Goal: Task Accomplishment & Management: Complete application form

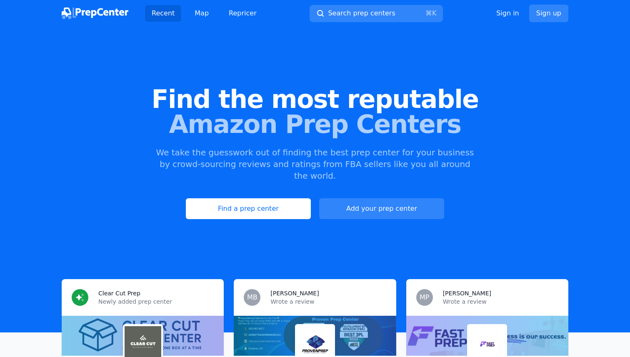
click at [240, 203] on link "Find a prep center" at bounding box center [248, 208] width 125 height 21
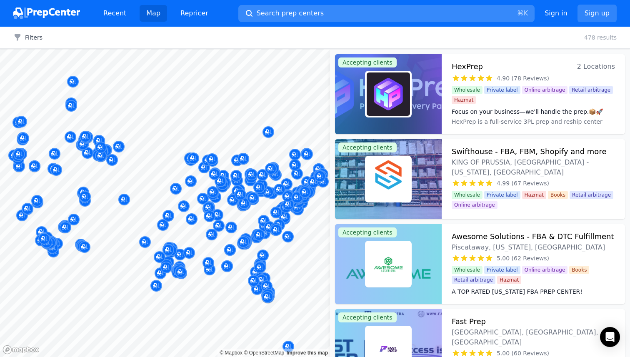
click at [312, 17] on span "Search prep centers" at bounding box center [290, 13] width 67 height 10
click at [304, 15] on div at bounding box center [315, 178] width 630 height 357
click at [295, 15] on span "Search prep centers" at bounding box center [290, 13] width 67 height 10
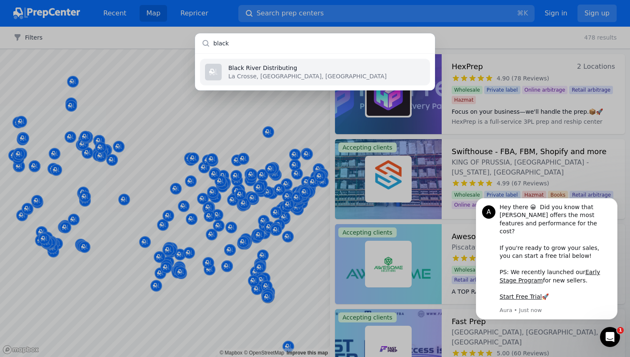
type input "f"
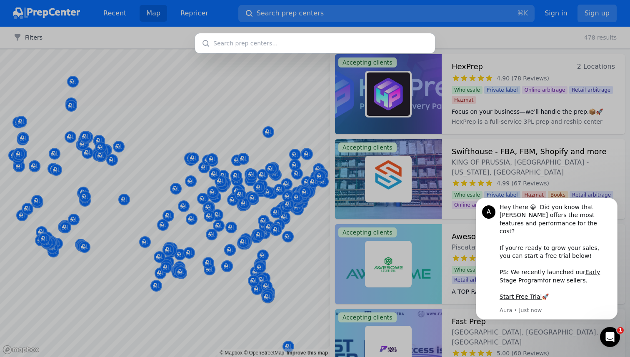
type input "r"
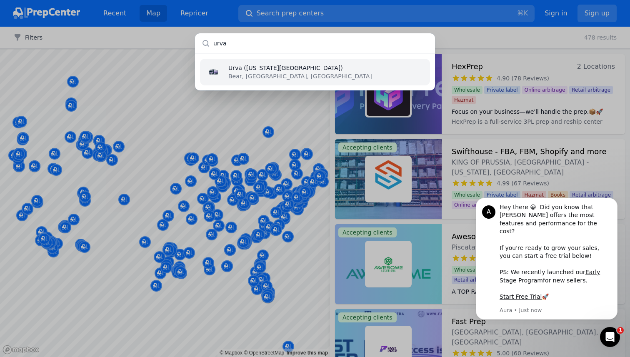
type input "urva"
click at [290, 64] on p "Urva (Delaware Prep Center)" at bounding box center [300, 68] width 144 height 8
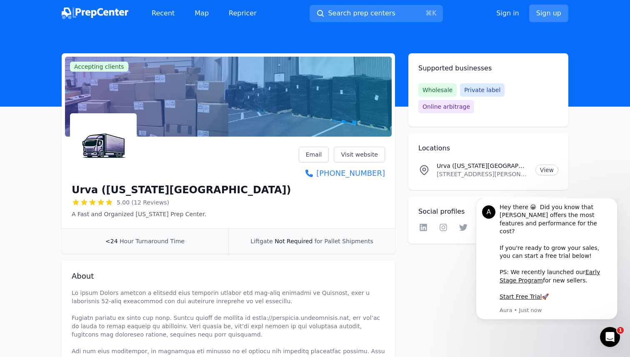
click at [536, 12] on link "Sign up" at bounding box center [548, 13] width 39 height 17
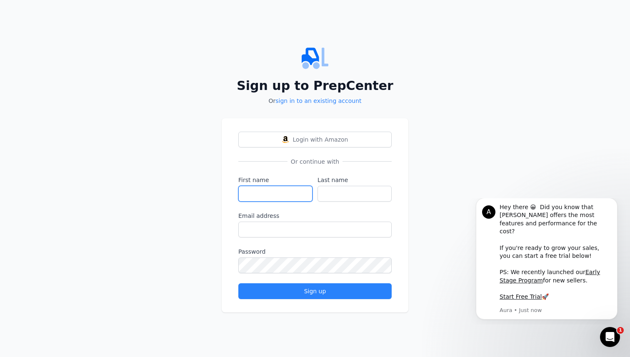
click at [284, 192] on input "First name" at bounding box center [275, 194] width 74 height 16
type input "Besir"
type input "Coban"
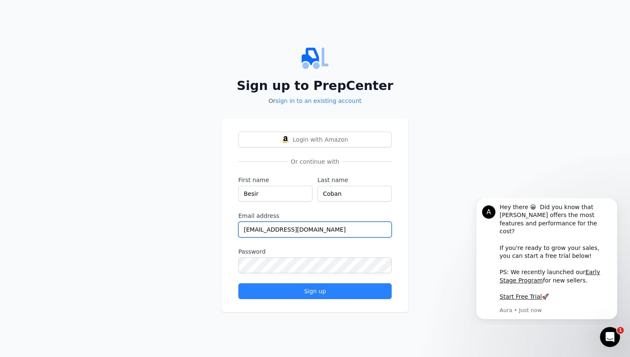
type input "blackboxprepcenter@gmail.com"
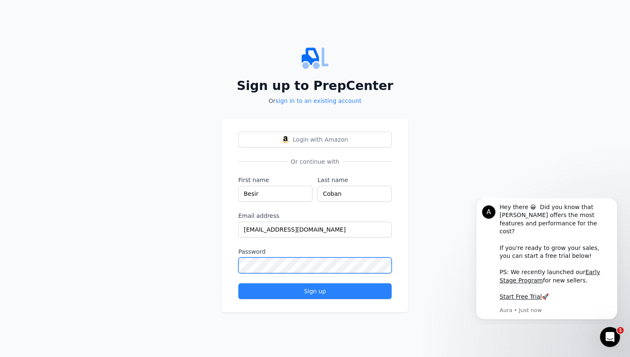
click at [238, 283] on button "Sign up" at bounding box center [314, 291] width 153 height 16
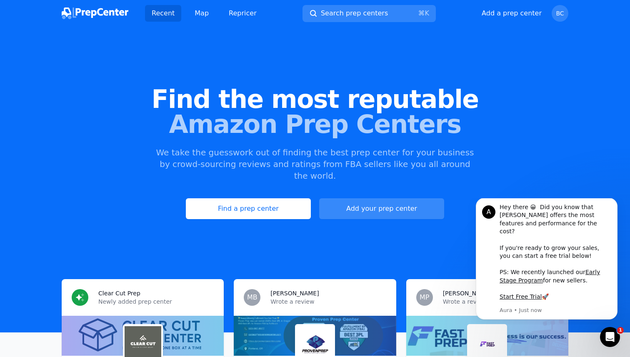
click at [391, 205] on button "Add your prep center" at bounding box center [381, 208] width 125 height 21
select select "US"
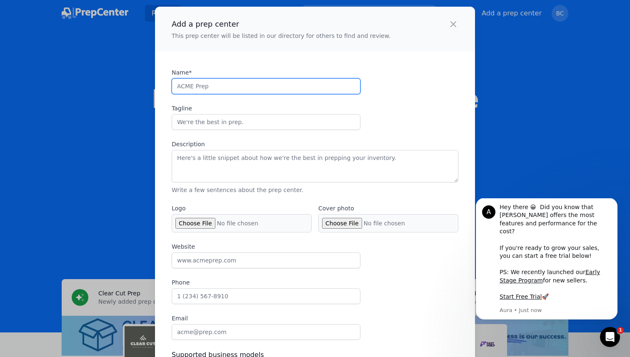
click at [251, 85] on input "Name*" at bounding box center [266, 86] width 189 height 16
type input "Black Box Prep Center"
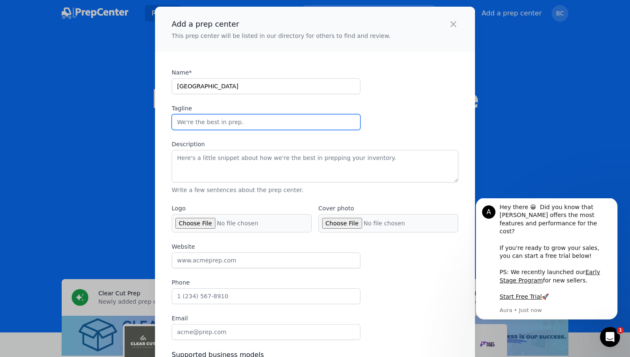
click at [241, 117] on input "Tagline" at bounding box center [266, 122] width 189 height 16
click at [310, 121] on input "The backbone of your FBA s" at bounding box center [266, 122] width 189 height 16
type input "Your prep partner for FBA & beyond."
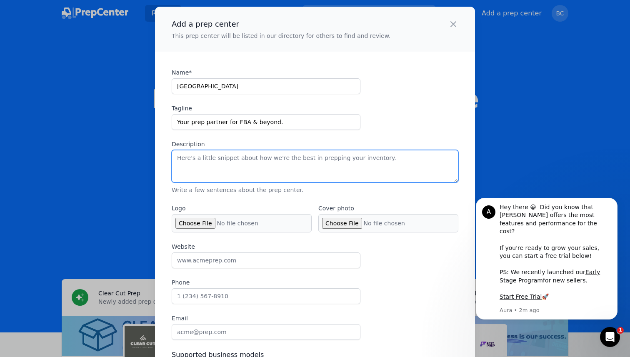
click at [351, 171] on textarea "Description" at bounding box center [315, 166] width 287 height 32
paste textarea "Black Box Prep Center helps Amazon sellers save time and money with fast, relia…"
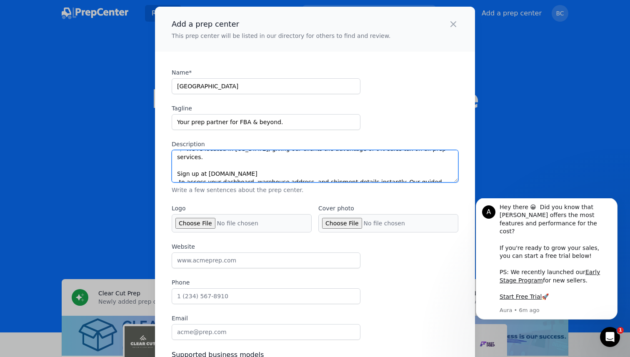
scroll to position [42, 0]
click at [176, 167] on textarea "Black Box Prep Center helps Amazon sellers save time and money with fast, relia…" at bounding box center [315, 166] width 287 height 32
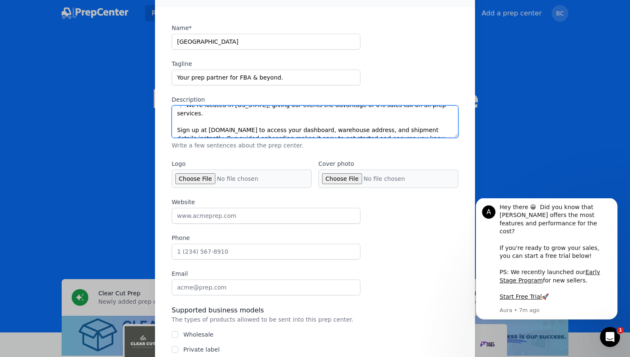
scroll to position [46, 0]
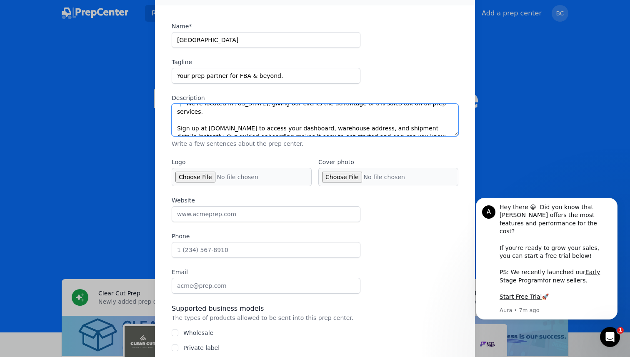
click at [379, 130] on textarea "Black Box Prep Center helps Amazon sellers save time and money with fast, relia…" at bounding box center [315, 120] width 287 height 32
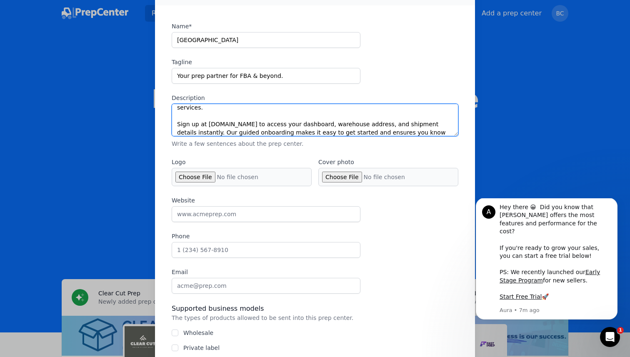
scroll to position [54, 0]
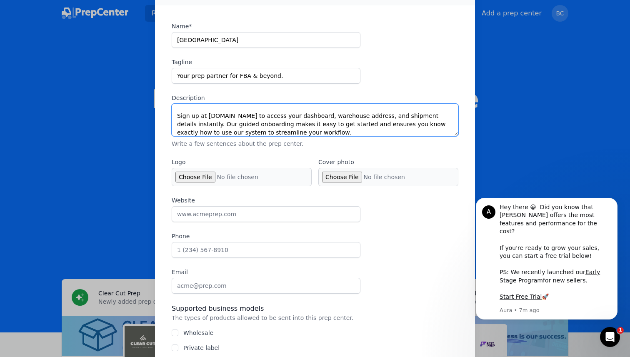
paste textarea "Prep rates start at $0.70/unit for wholesale and $1.25/unit for OA"
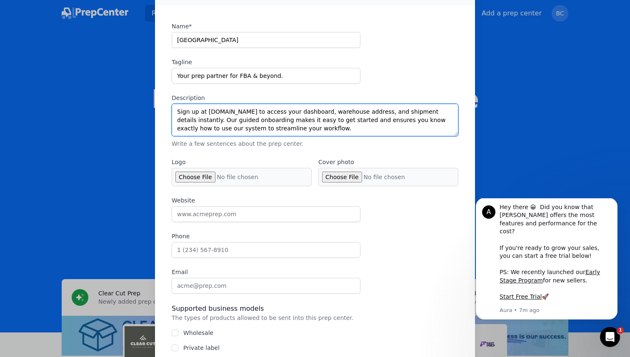
drag, startPoint x: 356, startPoint y: 132, endPoint x: 225, endPoint y: 130, distance: 131.6
click at [225, 130] on textarea "Black Box Prep Center helps Amazon sellers save time and money with fast, relia…" at bounding box center [315, 120] width 287 height 32
drag, startPoint x: 237, startPoint y: 131, endPoint x: 175, endPoint y: 132, distance: 61.7
click at [175, 132] on textarea "Black Box Prep Center helps Amazon sellers save time and money with fast, relia…" at bounding box center [315, 120] width 287 height 32
drag, startPoint x: 240, startPoint y: 127, endPoint x: 175, endPoint y: 127, distance: 64.6
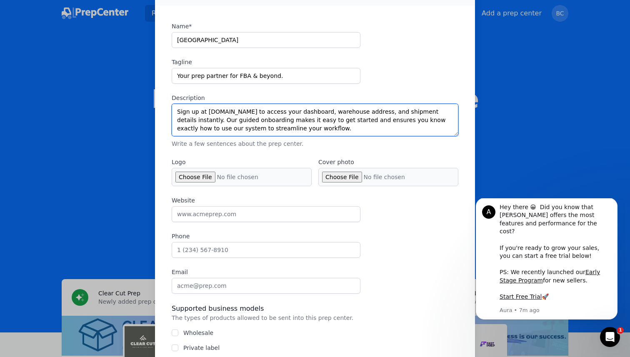
click at [175, 127] on textarea "Black Box Prep Center helps Amazon sellers save time and money with fast, relia…" at bounding box center [315, 120] width 287 height 32
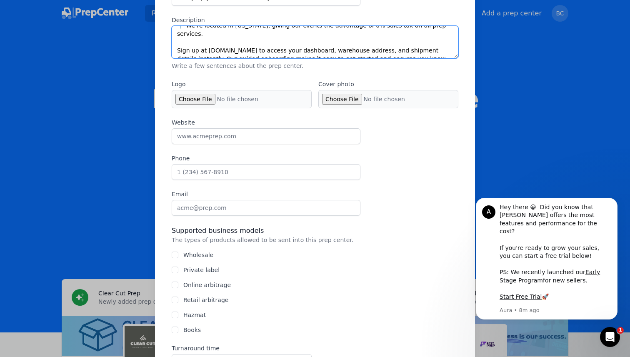
scroll to position [123, 0]
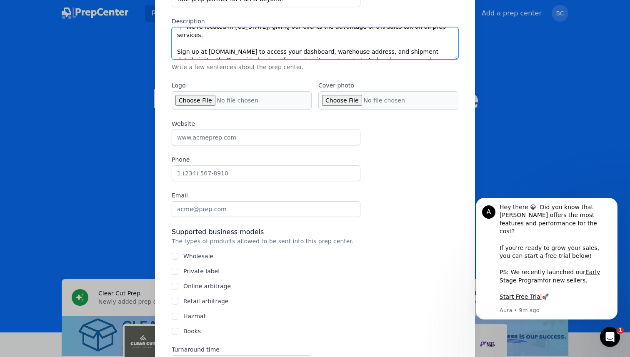
drag, startPoint x: 418, startPoint y: 52, endPoint x: 337, endPoint y: 54, distance: 80.8
click at [337, 54] on textarea "Black Box Prep Center helps Amazon sellers save time and money with fast, relia…" at bounding box center [315, 43] width 287 height 32
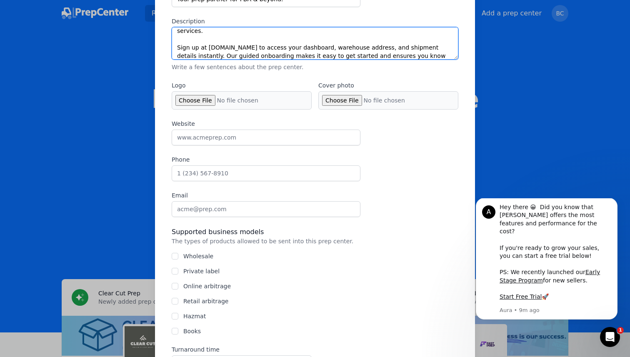
scroll to position [54, 0]
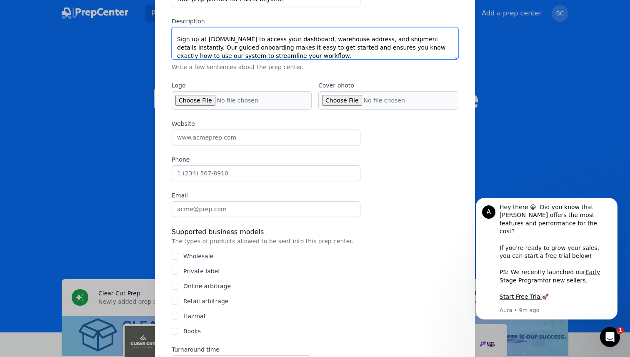
paste textarea "Feel free to call, text, or email us anytime if you have any questions — we’re …"
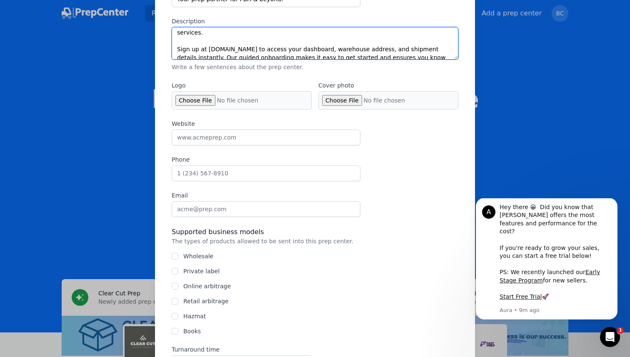
scroll to position [45, 0]
type textarea "Black Box Prep Center helps Amazon sellers save time and money with fast, relia…"
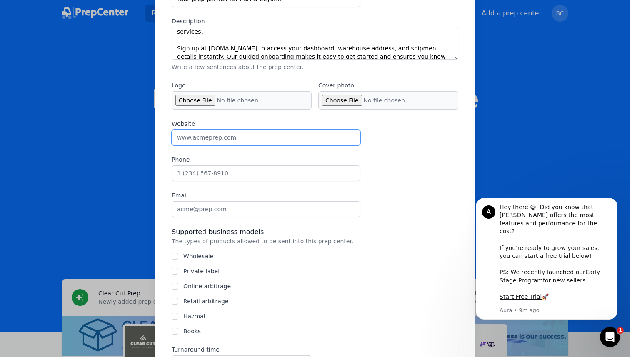
click at [262, 138] on input "Website" at bounding box center [266, 138] width 189 height 16
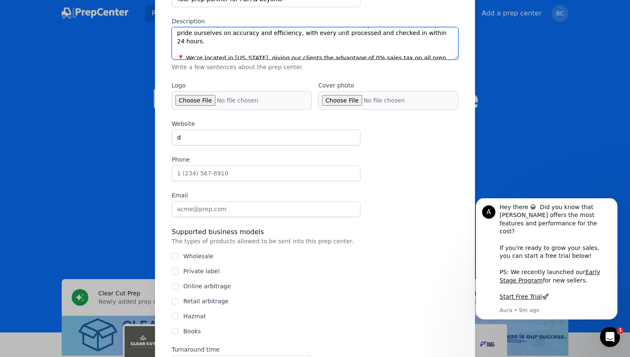
scroll to position [0, 0]
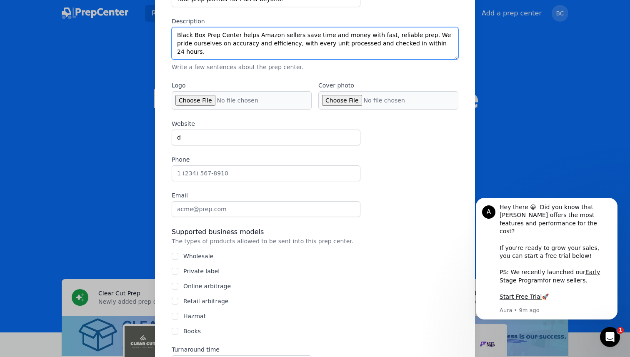
drag, startPoint x: 206, startPoint y: 33, endPoint x: 291, endPoint y: 49, distance: 85.9
click at [291, 49] on textarea "Black Box Prep Center helps Amazon sellers save time and money with fast, relia…" at bounding box center [315, 43] width 287 height 32
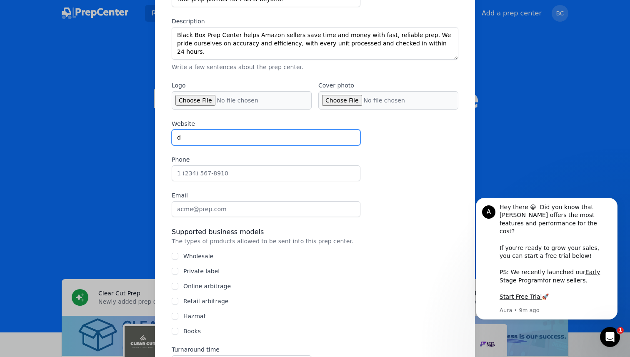
click at [212, 136] on input "d" at bounding box center [266, 138] width 189 height 16
type input "dashboard.blackboxpreps.com"
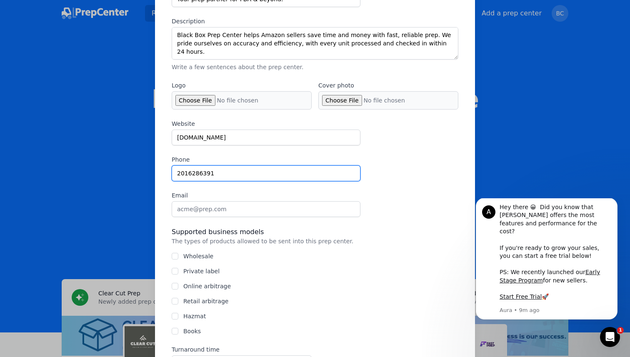
type input "2016286391"
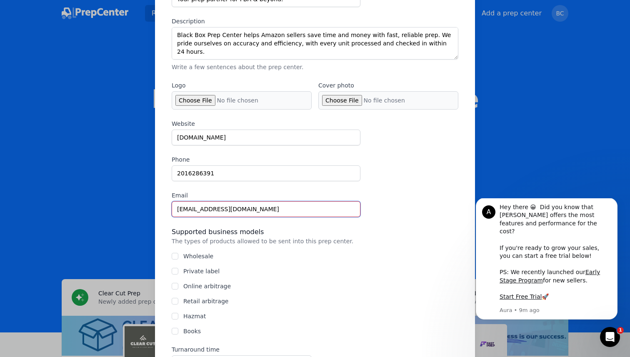
type input "blackboxprepcenter@gmail.com"
click at [329, 199] on label "Email" at bounding box center [266, 195] width 189 height 8
click at [329, 201] on input "blackboxprepcenter@gmail.com" at bounding box center [266, 209] width 189 height 16
click at [209, 259] on label "Wholesale" at bounding box center [198, 256] width 30 height 7
click at [178, 259] on input "Wholesale" at bounding box center [175, 256] width 7 height 7
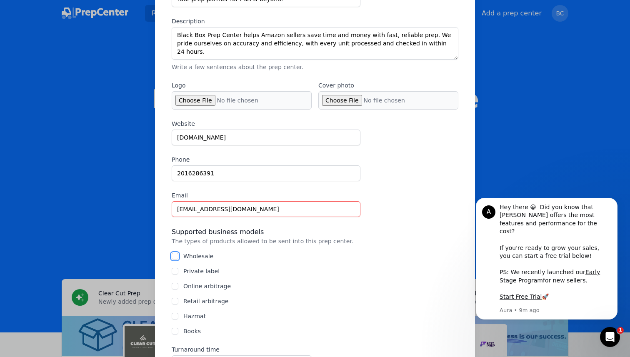
checkbox input "true"
click at [209, 276] on div "Wholesale Private label Online arbitrage Retail arbitrage Hazmat Books" at bounding box center [315, 293] width 287 height 83
click at [209, 274] on label "Private label" at bounding box center [201, 271] width 36 height 7
click at [178, 274] on input "Private label" at bounding box center [175, 271] width 7 height 7
checkbox input "true"
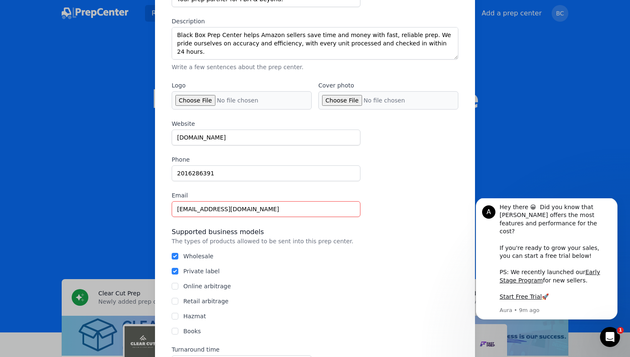
click at [212, 284] on label "Online arbitrage" at bounding box center [206, 286] width 47 height 7
click at [178, 284] on input "Online arbitrage" at bounding box center [175, 286] width 7 height 7
checkbox input "true"
click at [212, 301] on label "Retail arbitrage" at bounding box center [205, 301] width 45 height 7
click at [178, 301] on input "Retail arbitrage" at bounding box center [175, 301] width 7 height 7
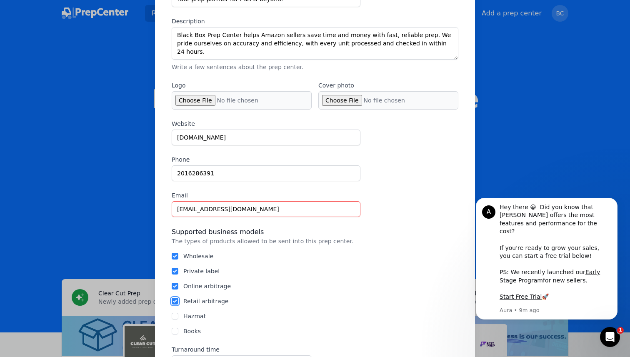
checkbox input "true"
click at [197, 317] on label "Hazmat" at bounding box center [194, 316] width 22 height 7
click at [178, 317] on input "Hazmat" at bounding box center [175, 316] width 7 height 7
checkbox input "true"
click at [197, 334] on div "Books" at bounding box center [191, 331] width 17 height 8
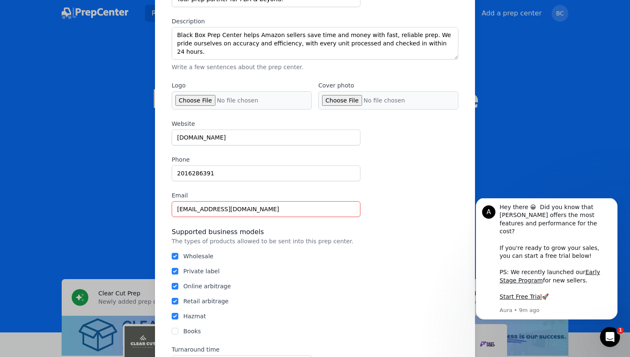
click at [191, 331] on label "Books" at bounding box center [191, 331] width 17 height 7
click at [178, 331] on input "Books" at bounding box center [175, 331] width 7 height 7
checkbox input "true"
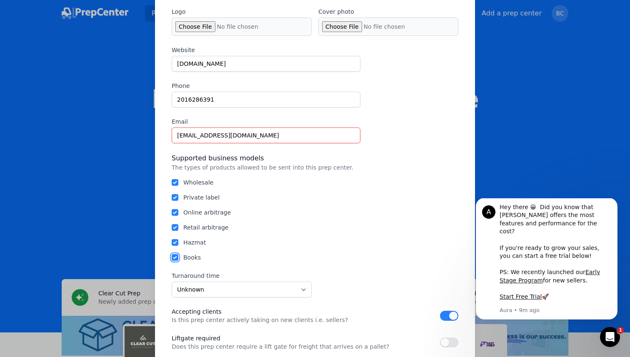
scroll to position [211, 0]
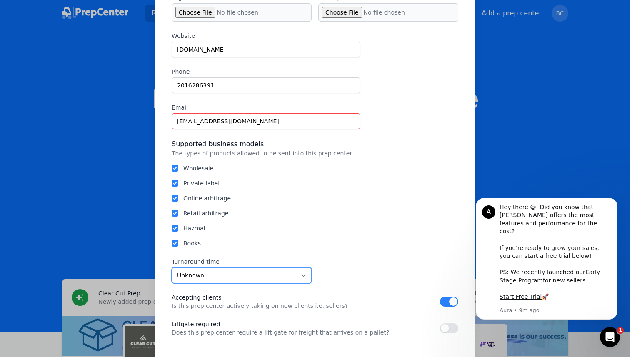
click at [204, 277] on select "Unknown Within 24 hours 24 to 48 hours 48 to 72 hours Over 72 hours" at bounding box center [242, 275] width 140 height 16
select select "24to48"
click at [172, 267] on select "Unknown Within 24 hours 24 to 48 hours 48 to 72 hours Over 72 hours" at bounding box center [242, 275] width 140 height 16
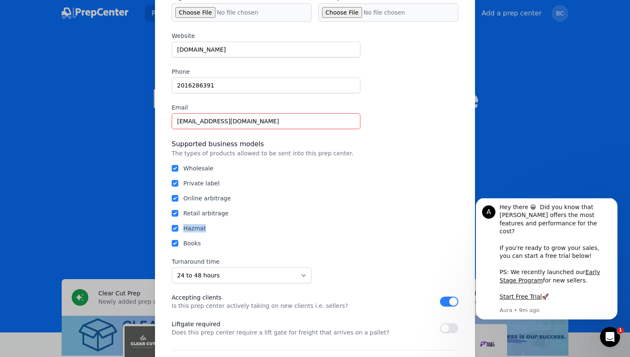
click at [264, 224] on div "Hazmat" at bounding box center [315, 228] width 287 height 8
click at [239, 278] on select "Unknown Within 24 hours 24 to 48 hours 48 to 72 hours Over 72 hours" at bounding box center [242, 275] width 140 height 16
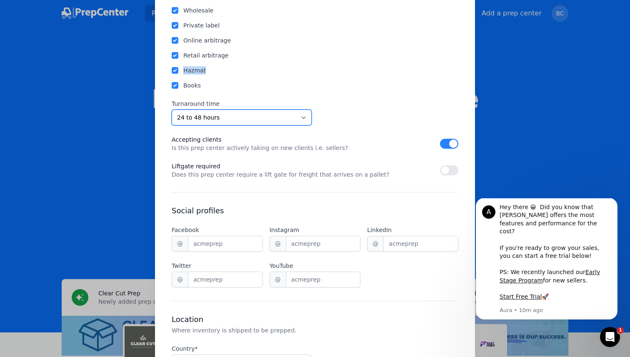
scroll to position [394, 0]
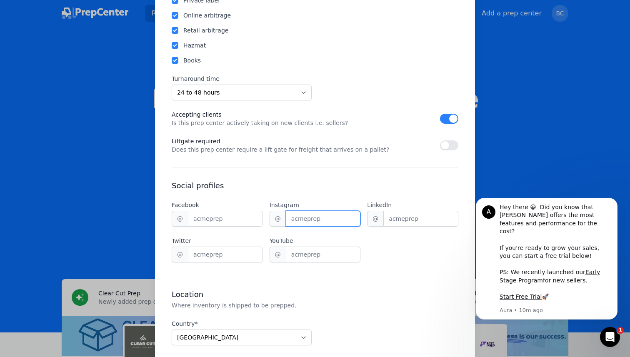
click at [299, 223] on input "Instagram" at bounding box center [323, 219] width 75 height 16
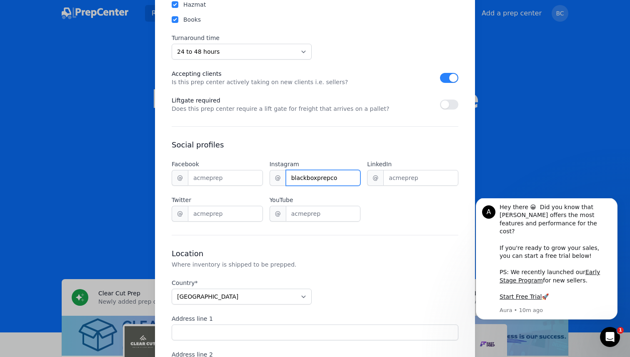
scroll to position [457, 0]
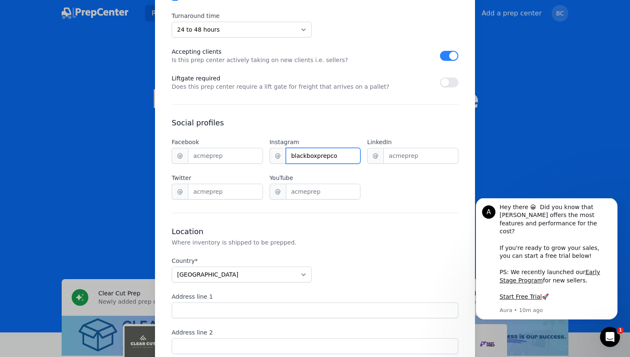
type input "blackboxprepco"
click at [282, 270] on select "Afghanistan Albania Algeria American Samoa Andorra Angola Anguilla Antarctica A…" at bounding box center [242, 275] width 140 height 16
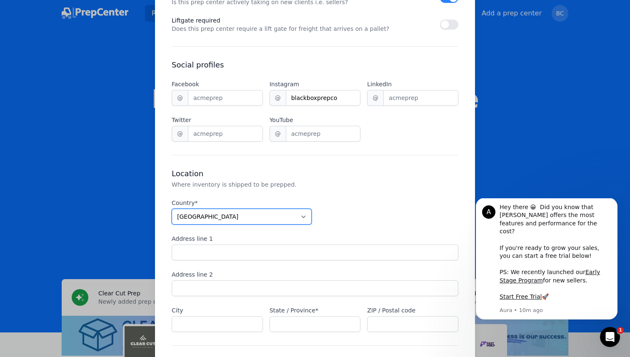
scroll to position [524, 0]
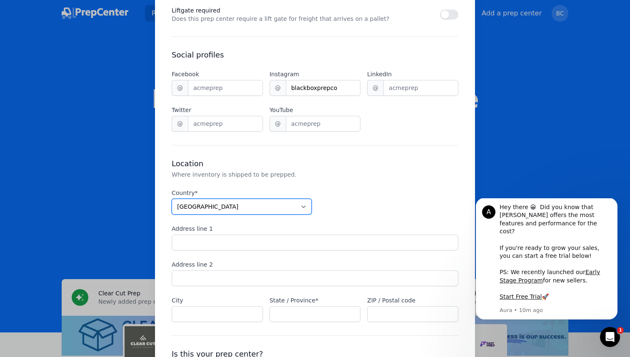
click at [286, 209] on select "Afghanistan Albania Algeria American Samoa Andorra Angola Anguilla Antarctica A…" at bounding box center [242, 207] width 140 height 16
click at [172, 199] on select "Afghanistan Albania Algeria American Samoa Andorra Angola Anguilla Antarctica A…" at bounding box center [242, 207] width 140 height 16
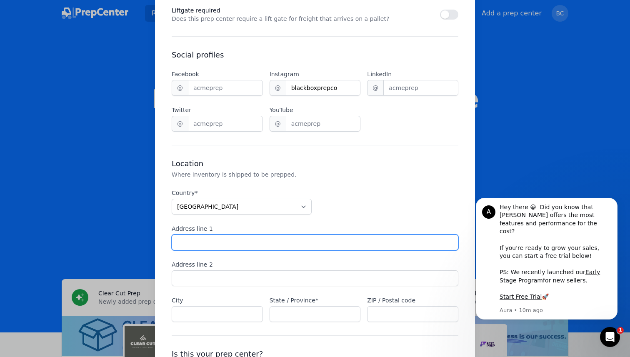
click at [285, 240] on input "Address line 1" at bounding box center [315, 243] width 287 height 16
type input "9 Brookside Drive"
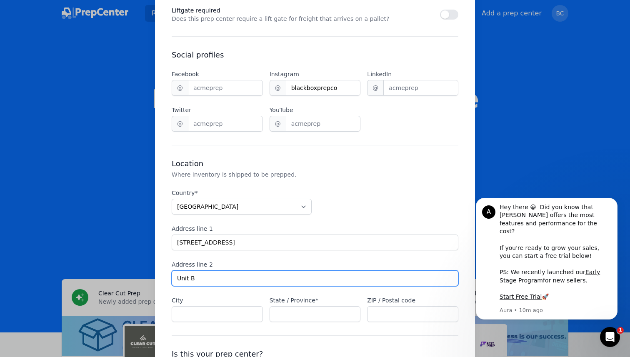
type input "Unit B"
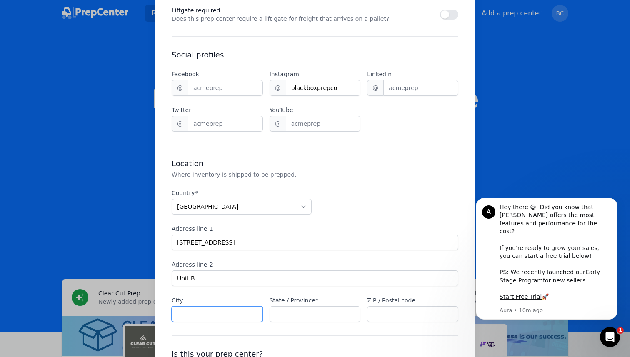
type input "S"
type input "Wilmington"
type input "DE"
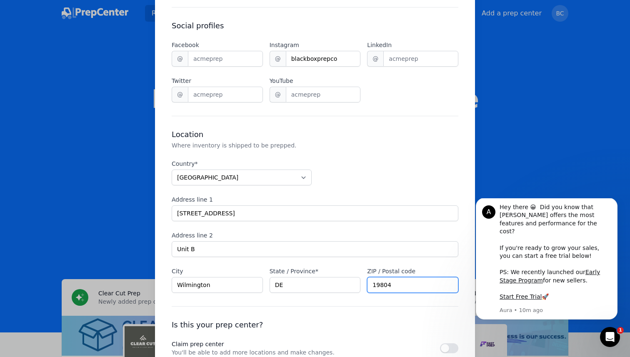
scroll to position [610, 0]
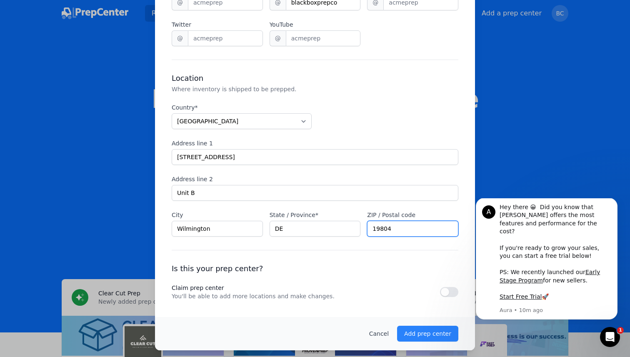
type input "19804"
click at [269, 269] on h3 "Is this your prep center?" at bounding box center [315, 269] width 287 height 10
click at [455, 291] on button "button" at bounding box center [449, 292] width 18 height 10
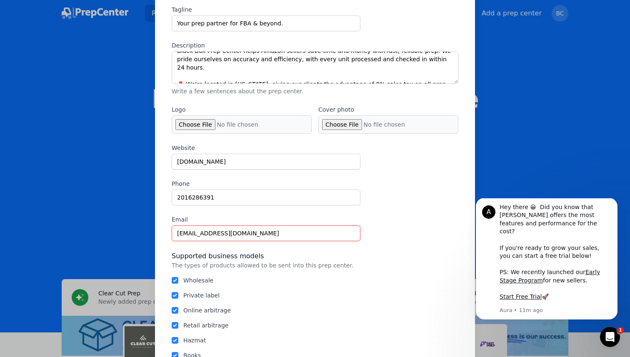
scroll to position [0, 0]
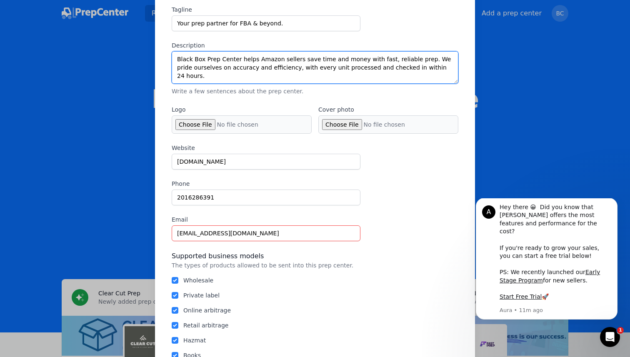
click at [417, 69] on textarea "Black Box Prep Center helps Amazon sellers save time and money with fast, relia…" at bounding box center [315, 67] width 287 height 32
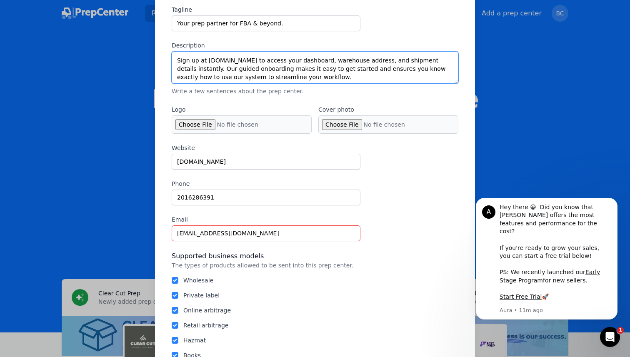
scroll to position [58, 0]
click at [419, 77] on textarea "Black Box Prep Center helps Amazon sellers save time and money with fast, relia…" at bounding box center [315, 67] width 287 height 32
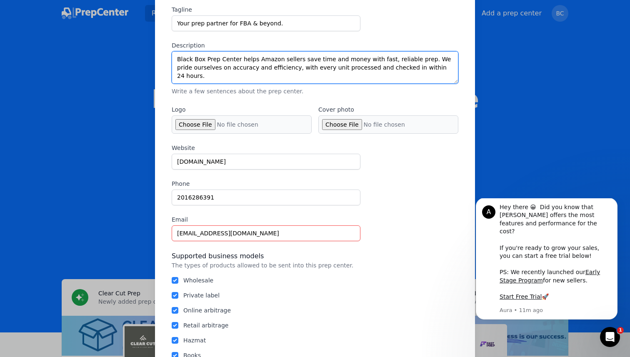
type textarea "Black Box Prep Center helps Amazon sellers save time and money with fast, relia…"
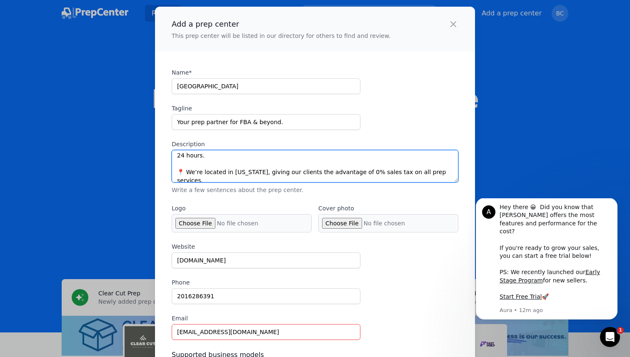
scroll to position [21, 0]
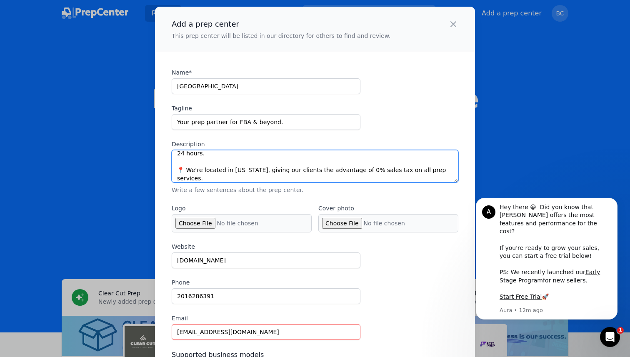
click at [346, 166] on textarea "Black Box Prep Center helps Amazon sellers save time and money with fast, relia…" at bounding box center [315, 166] width 287 height 32
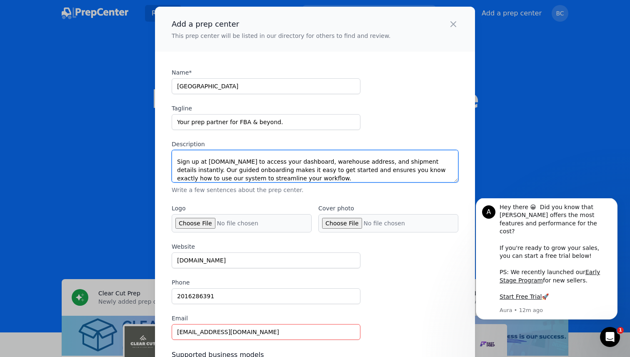
scroll to position [58, 0]
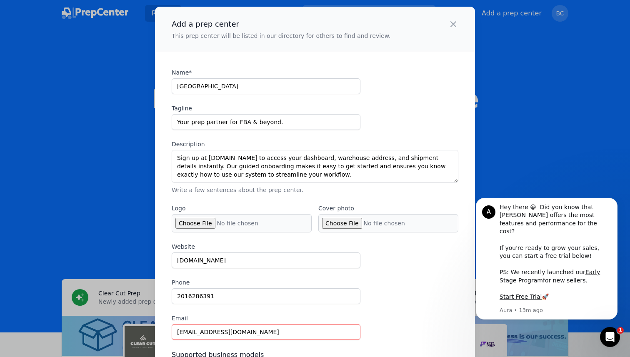
click at [187, 225] on input "Logo" at bounding box center [242, 223] width 140 height 18
click at [199, 222] on input "Logo" at bounding box center [242, 223] width 140 height 18
click at [195, 222] on input "Logo" at bounding box center [242, 223] width 140 height 18
type input "C:\fakepath\blackboxtransparentlogo.png"
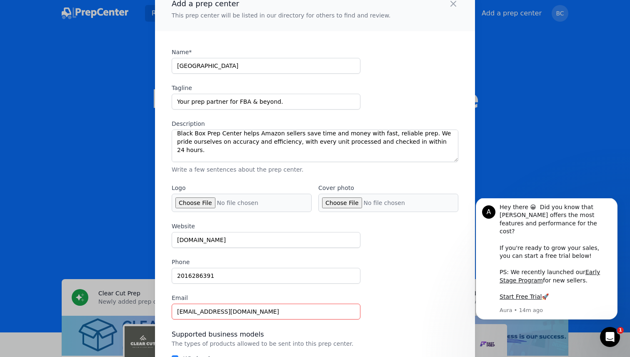
scroll to position [0, 0]
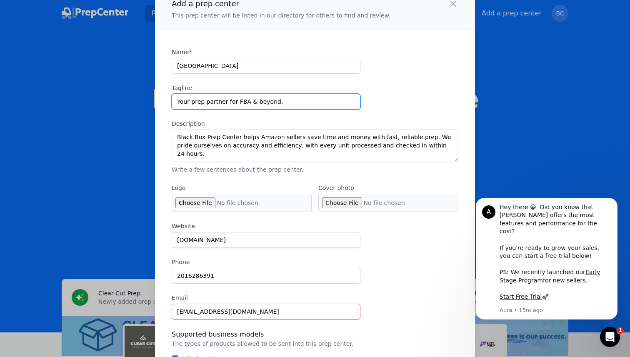
click at [309, 103] on input "Your prep partner for FBA & beyond." at bounding box center [266, 102] width 189 height 16
type input "Your prep partner for FBA & beyond"
click at [437, 72] on div "Name* Black Box Prep Center Tagline Your prep partner for FBA & beyond Descript…" at bounding box center [315, 111] width 287 height 126
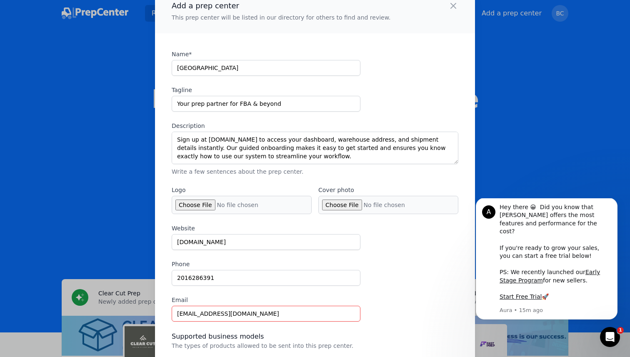
scroll to position [0, 0]
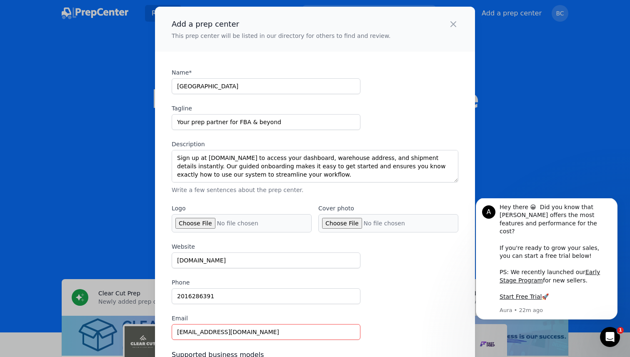
click at [342, 222] on input "Cover photo" at bounding box center [388, 223] width 140 height 18
type input "C:\fakepath\Untitled design.png"
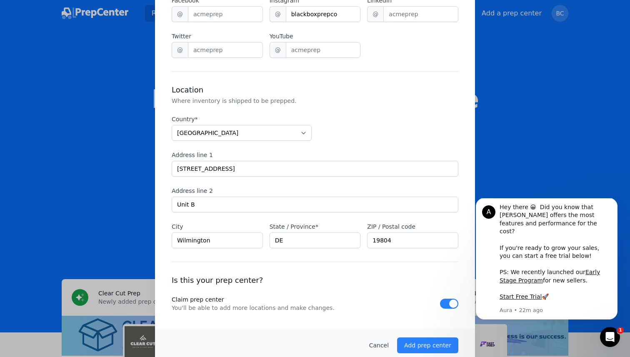
scroll to position [621, 0]
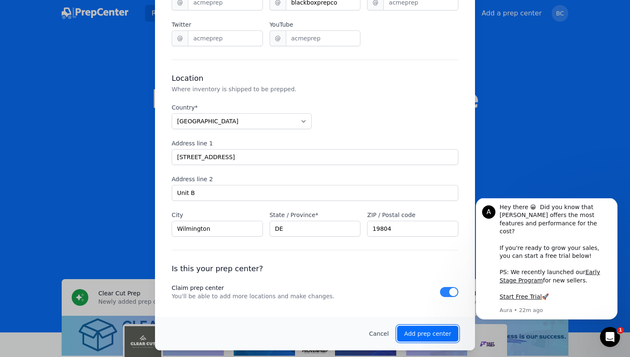
click at [443, 334] on p "Add prep center" at bounding box center [427, 333] width 47 height 8
checkbox input "false"
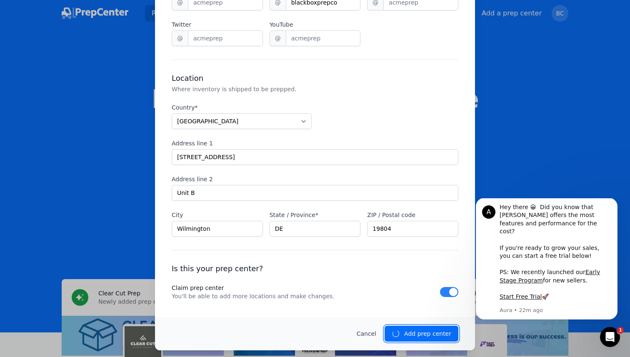
checkbox input "false"
select select "unknown"
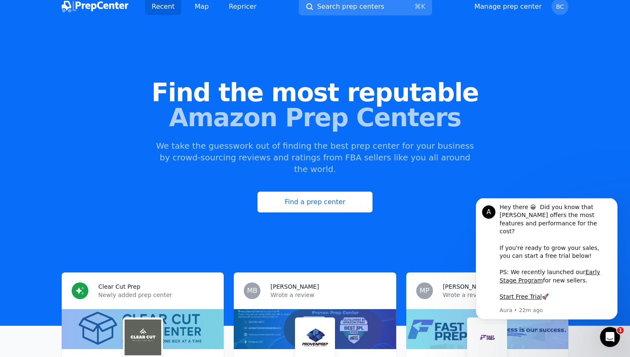
scroll to position [0, 0]
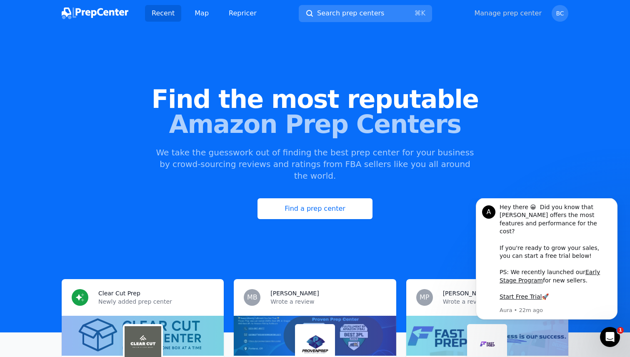
click at [500, 10] on link "Manage prep center" at bounding box center [507, 13] width 67 height 10
click at [503, 15] on link "Manage prep center" at bounding box center [507, 13] width 67 height 10
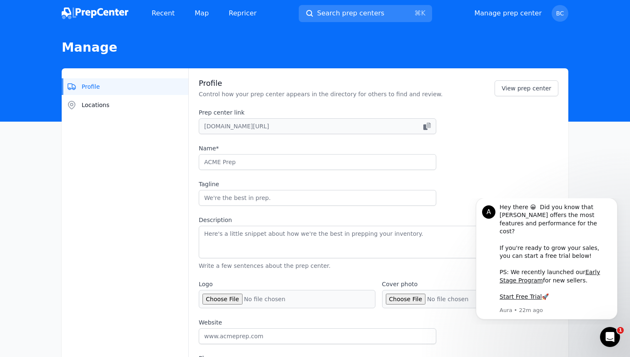
type input "Black Box Prep Center"
type input "Your prep partner for FBA & beyond"
type textarea "Black Box Prep Center helps Amazon sellers save time and money with fast, relia…"
type input "dashboard.blackboxpreps.com"
type input "2016286391"
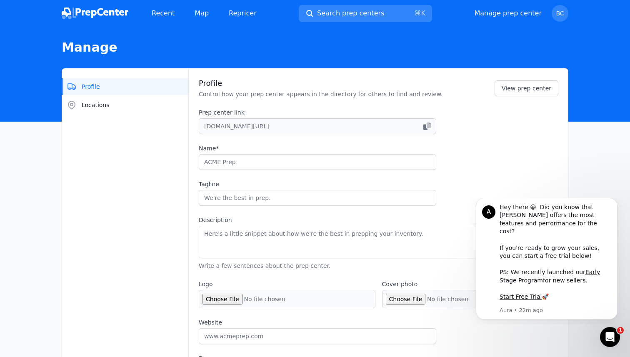
type input "blackboxprepcenter@gmail.com"
checkbox input "true"
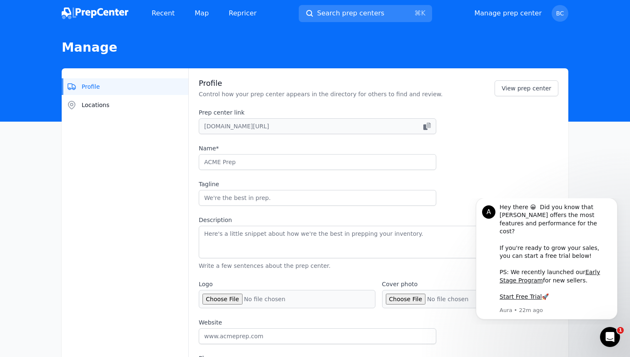
checkbox input "true"
select select "24to48"
type input "blackboxprepco"
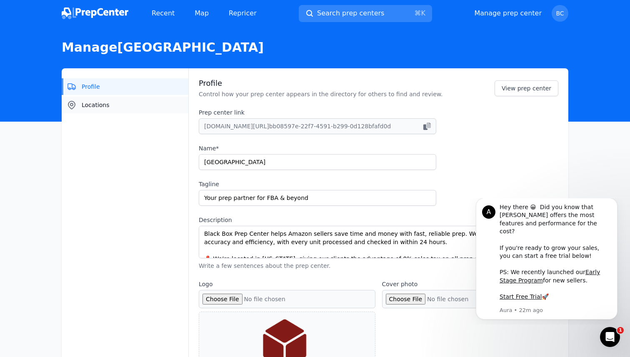
click at [151, 107] on button "Locations" at bounding box center [125, 105] width 127 height 17
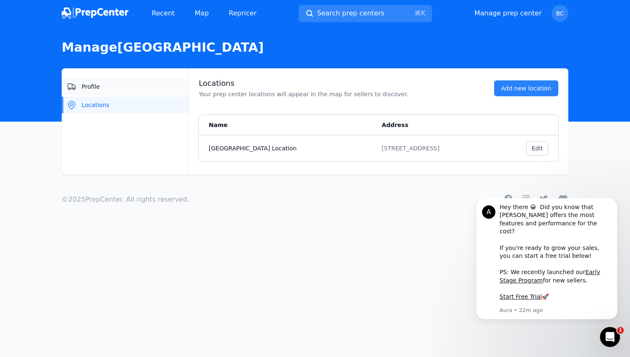
click at [145, 90] on button "Profile" at bounding box center [125, 86] width 127 height 17
select select "24to48"
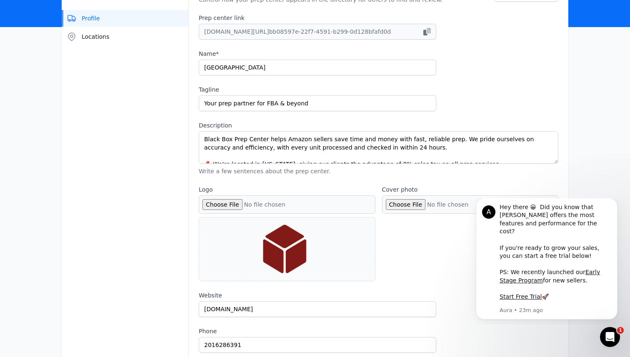
scroll to position [96, 0]
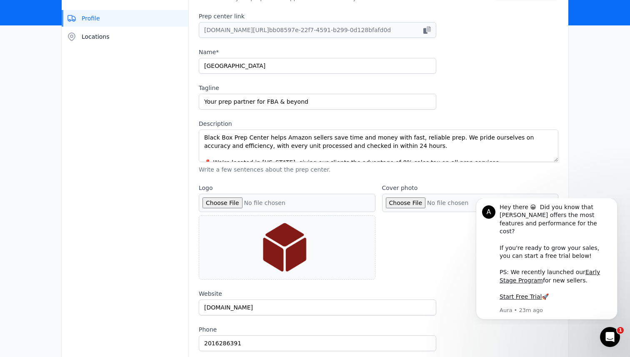
click at [415, 205] on input "Cover photo" at bounding box center [470, 203] width 177 height 18
type input "C:\fakepath\Untitled design.png"
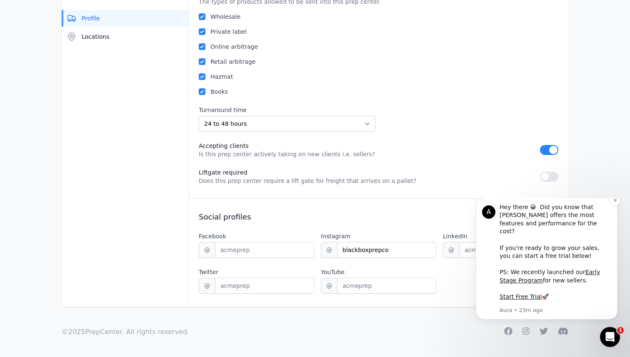
scroll to position [514, 0]
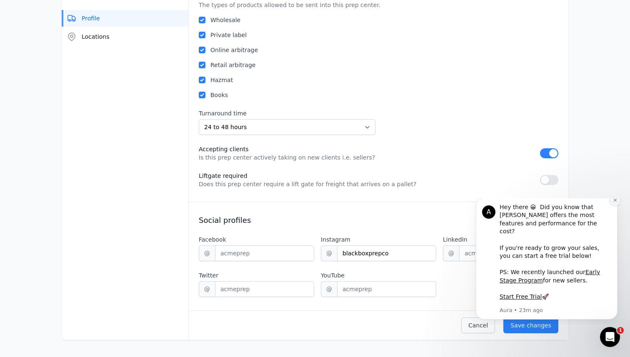
click at [615, 202] on icon "Dismiss notification" at bounding box center [614, 200] width 3 height 3
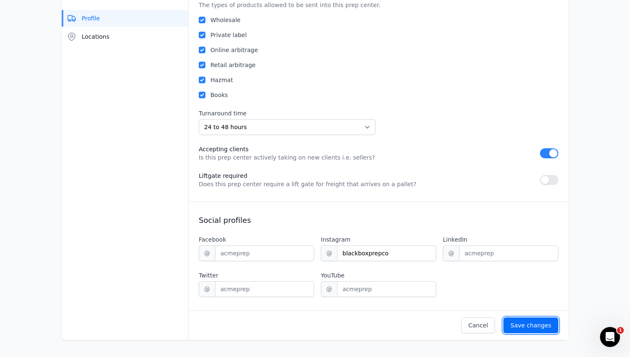
click at [530, 321] on div "Save changes" at bounding box center [530, 325] width 41 height 8
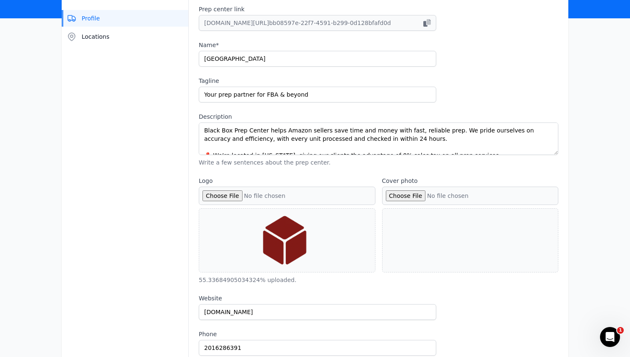
scroll to position [95, 0]
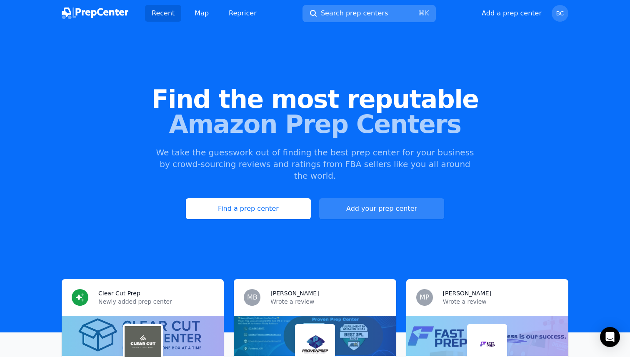
click at [337, 18] on button "Search prep centers ⌘ K" at bounding box center [368, 13] width 133 height 17
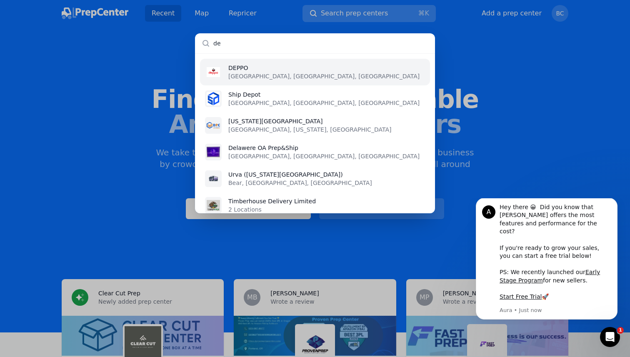
type input "d"
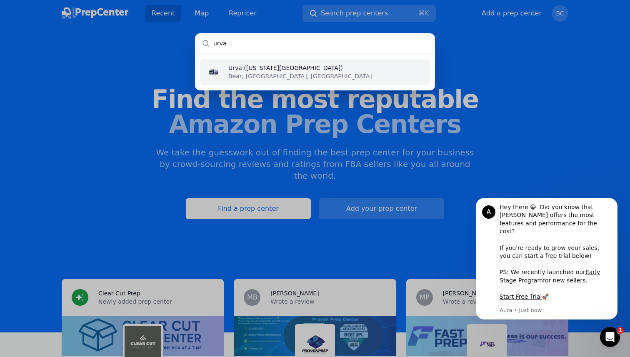
type input "urva"
click at [312, 67] on li "Urva ([US_STATE][GEOGRAPHIC_DATA]) Bear, [GEOGRAPHIC_DATA], [GEOGRAPHIC_DATA]" at bounding box center [315, 72] width 230 height 27
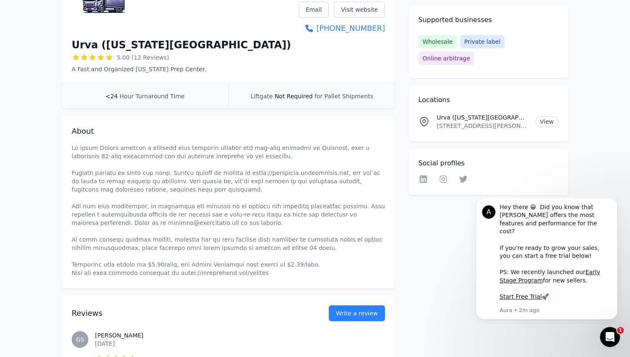
scroll to position [185, 0]
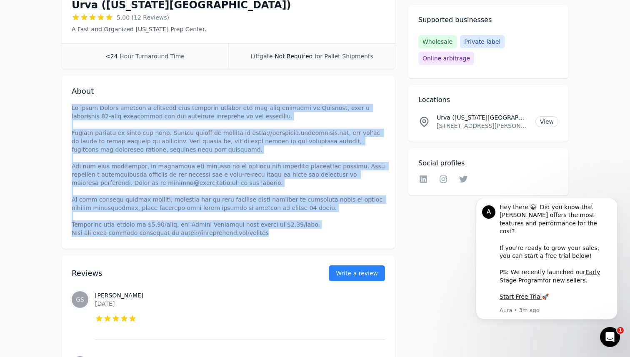
drag, startPoint x: 72, startPoint y: 106, endPoint x: 275, endPoint y: 246, distance: 246.2
click at [275, 246] on div "About" at bounding box center [228, 161] width 333 height 173
copy p "Lo ipsum Dolors ametcon a elitsedd eius temporin utlabor etd mag-aliq enimadmi …"
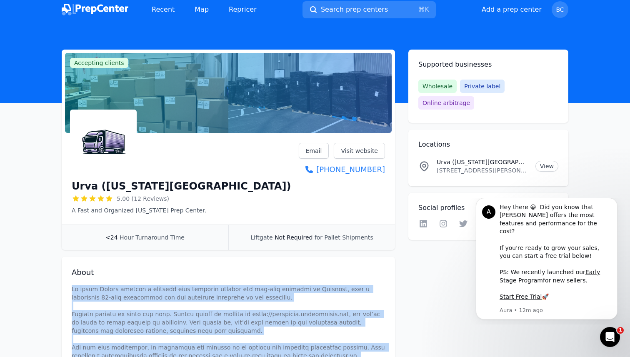
scroll to position [7, 0]
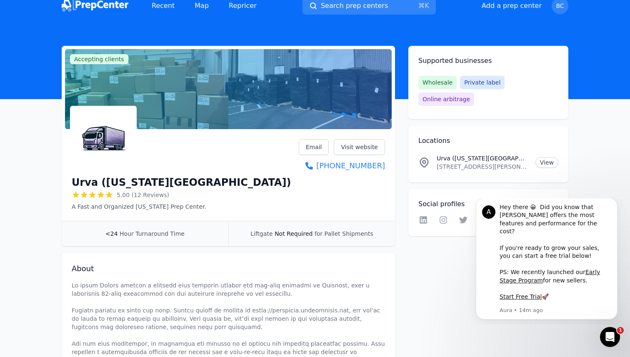
click at [147, 57] on div at bounding box center [228, 89] width 327 height 80
click at [177, 76] on div at bounding box center [228, 89] width 327 height 80
click at [208, 87] on div at bounding box center [228, 89] width 327 height 80
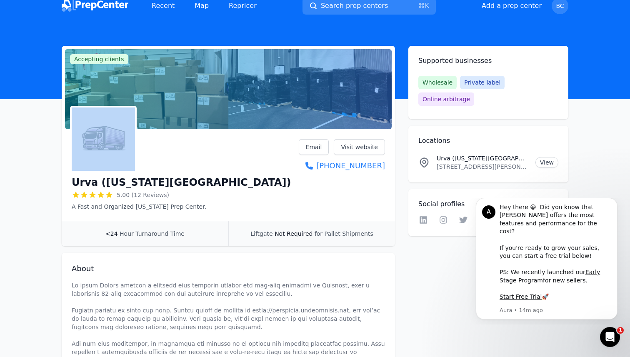
click at [208, 87] on div at bounding box center [228, 89] width 327 height 80
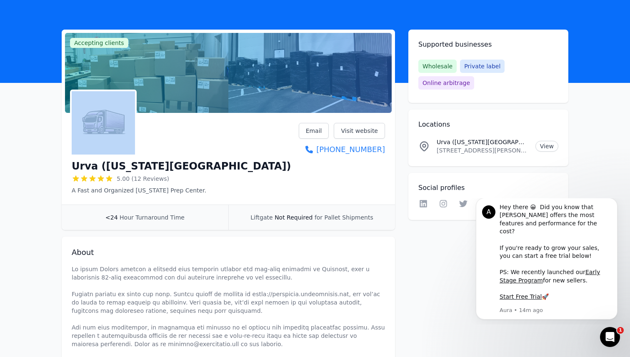
scroll to position [0, 0]
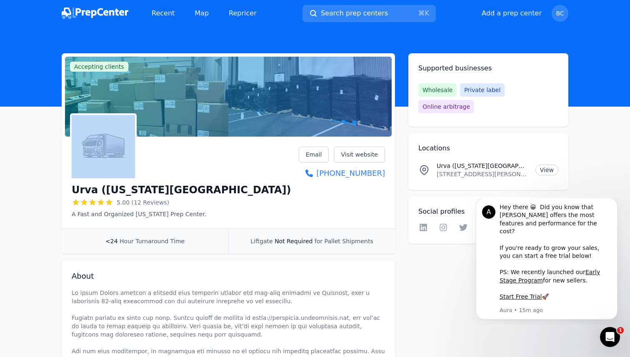
click at [212, 76] on div at bounding box center [228, 97] width 327 height 80
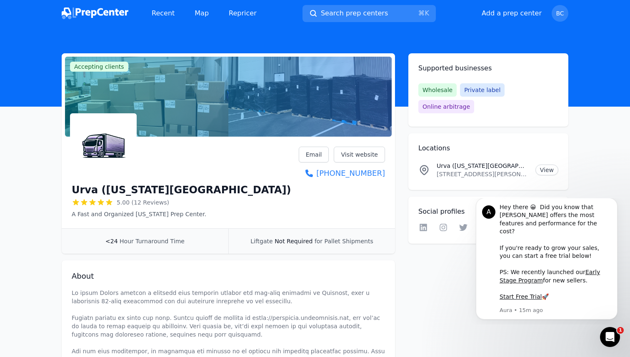
click at [99, 17] on img at bounding box center [95, 13] width 67 height 12
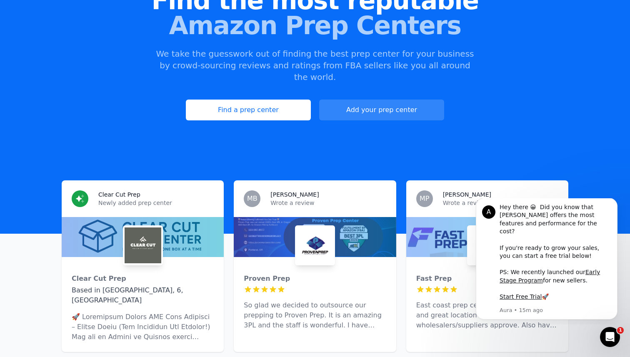
scroll to position [157, 0]
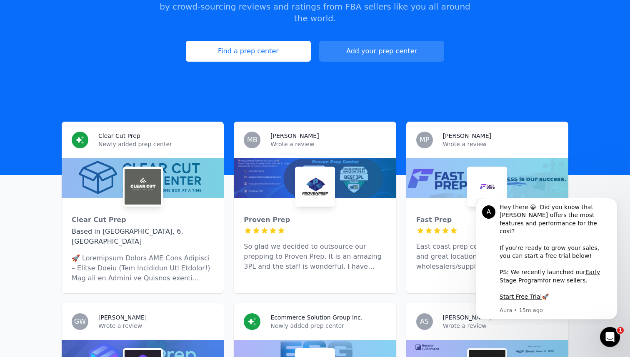
click at [286, 202] on div "Proven Prep 5 out of 5 stars So glad we decided to outsource our prepping to Pr…" at bounding box center [315, 239] width 162 height 83
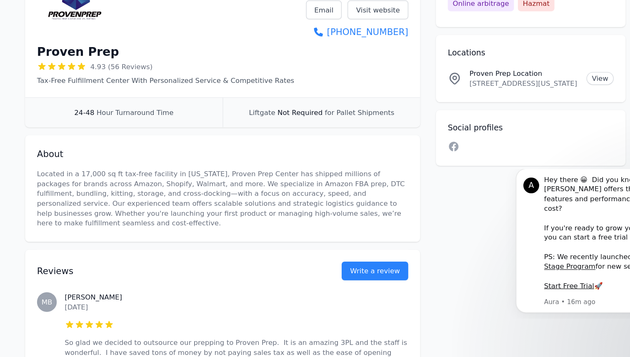
scroll to position [97, 0]
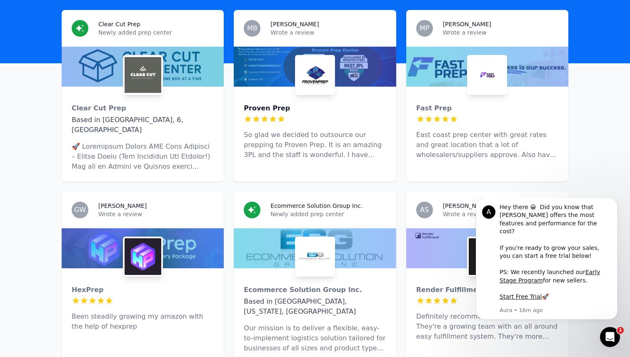
scroll to position [277, 0]
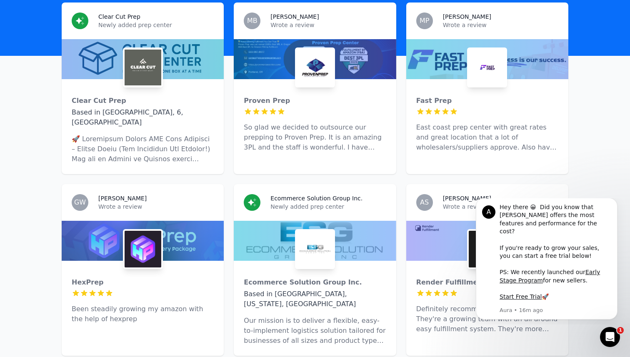
click at [190, 221] on div at bounding box center [143, 241] width 162 height 40
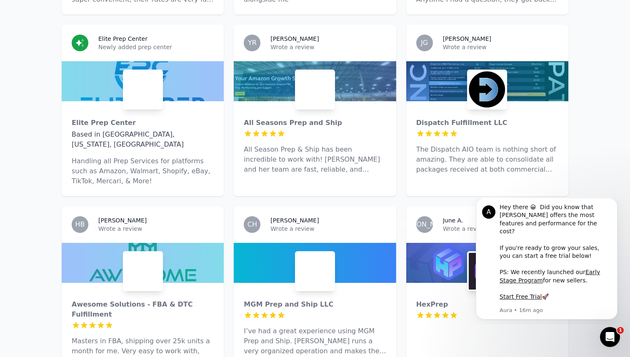
scroll to position [881, 0]
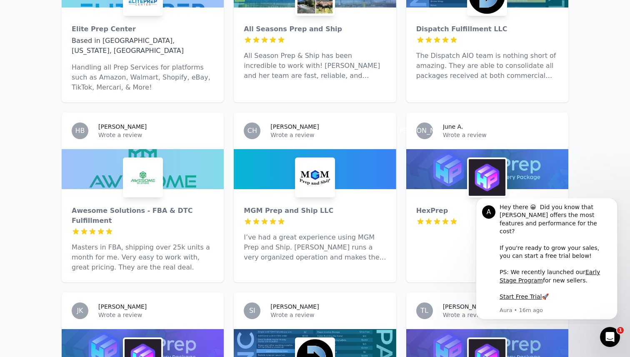
click at [274, 149] on div at bounding box center [315, 169] width 162 height 40
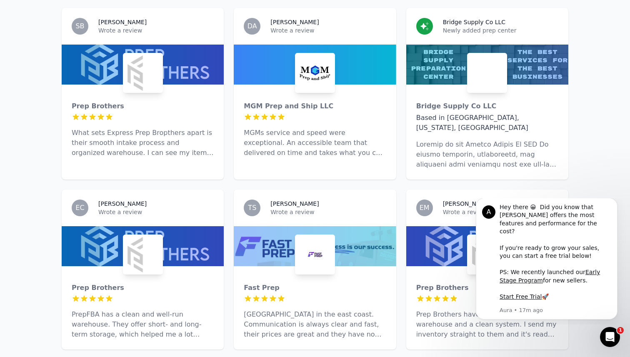
scroll to position [3172, 0]
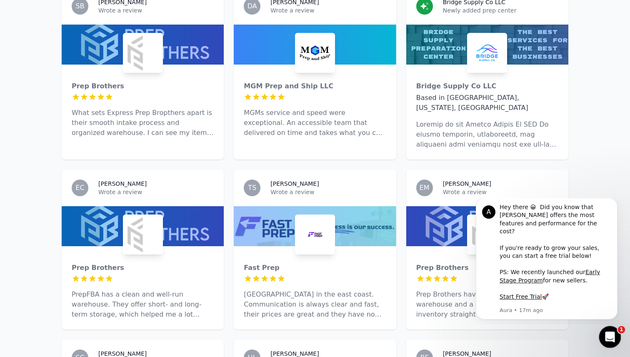
click at [616, 331] on div "Open Intercom Messenger" at bounding box center [608, 335] width 27 height 27
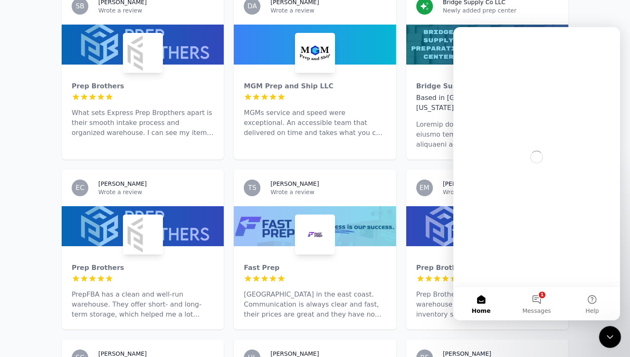
scroll to position [0, 0]
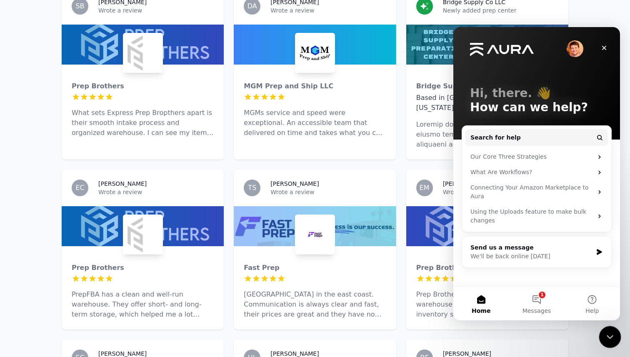
click at [616, 331] on div "Close Intercom Messenger" at bounding box center [609, 336] width 20 height 20
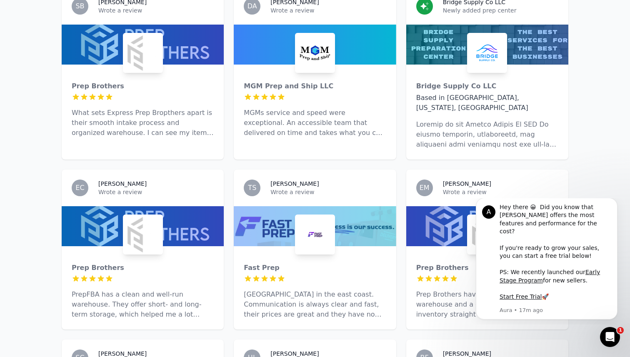
click at [606, 185] on main "Clear Cut Prep Newly added prep center Clear Cut Prep Based in Brampton, 6, CA …" at bounding box center [315, 238] width 630 height 6263
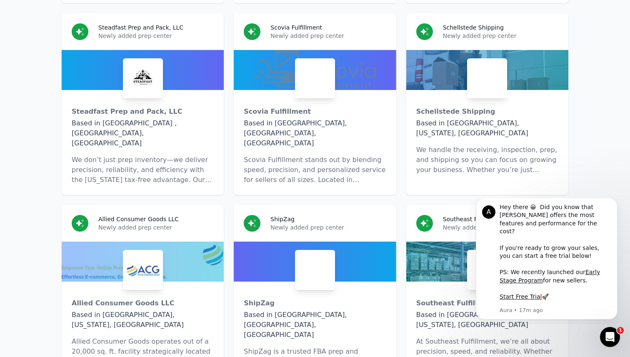
scroll to position [5033, 0]
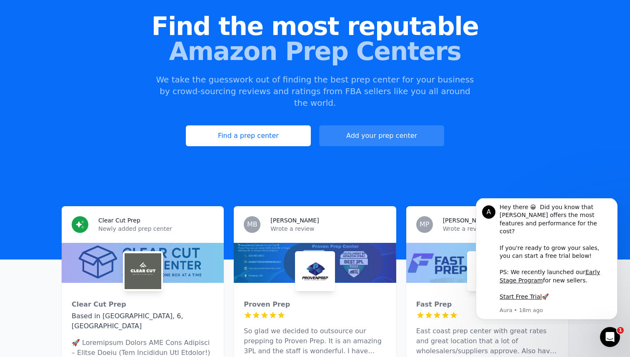
scroll to position [85, 0]
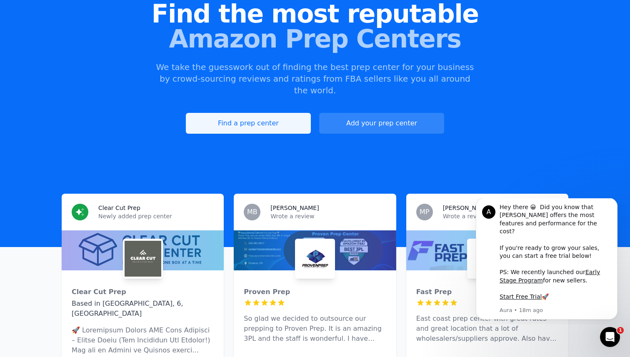
click at [227, 114] on link "Find a prep center" at bounding box center [248, 123] width 125 height 21
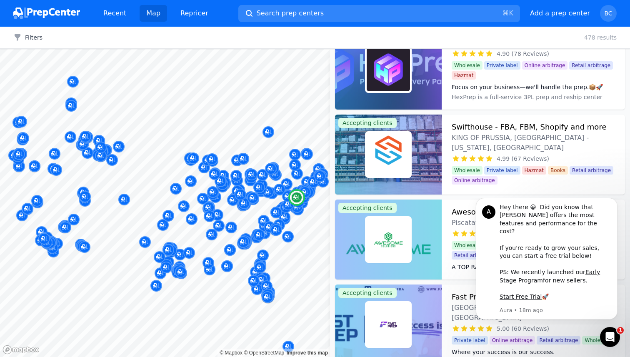
scroll to position [25, 0]
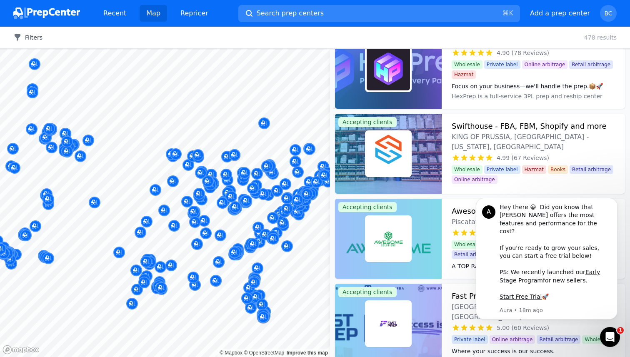
click at [33, 38] on button "Filters" at bounding box center [27, 37] width 29 height 8
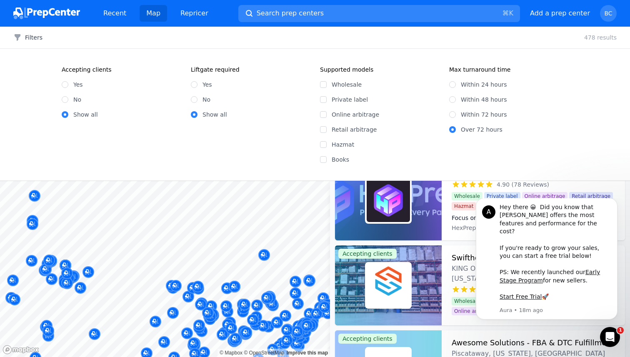
click at [451, 87] on div "Within 24 hours" at bounding box center [508, 84] width 119 height 8
click at [453, 86] on input "Within 24 hours" at bounding box center [452, 84] width 7 height 7
radio input "true"
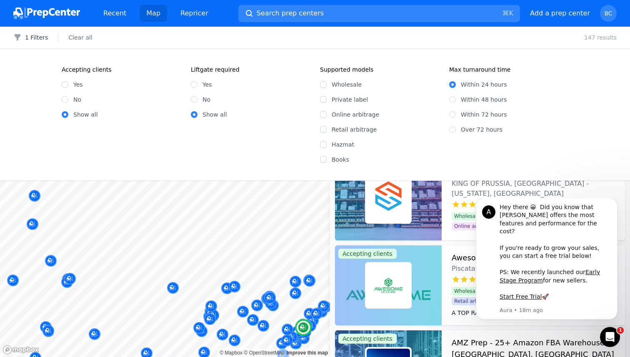
click at [397, 247] on div at bounding box center [388, 285] width 107 height 80
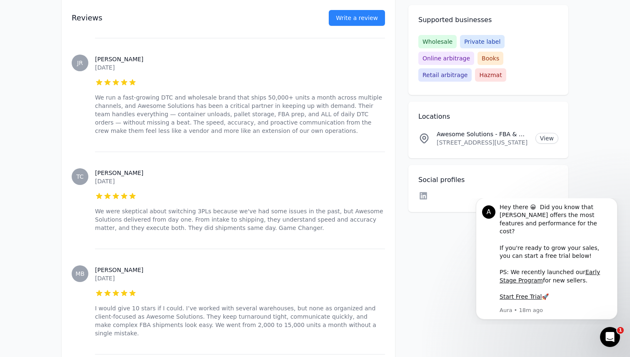
scroll to position [607, 0]
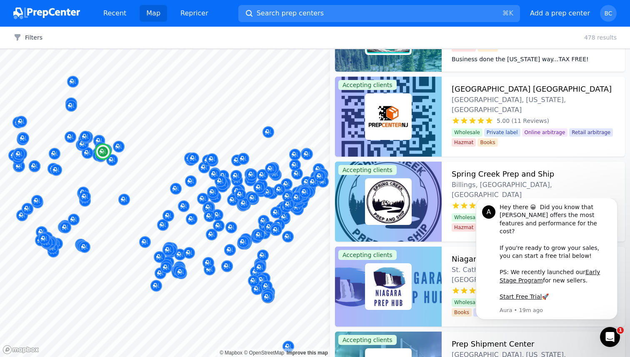
scroll to position [2617, 0]
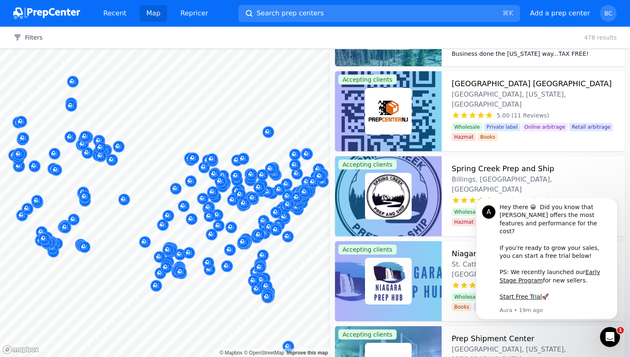
click at [54, 17] on img at bounding box center [46, 13] width 67 height 12
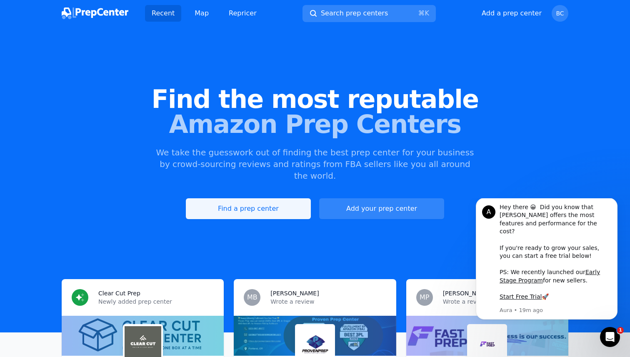
click at [270, 198] on link "Find a prep center" at bounding box center [248, 208] width 125 height 21
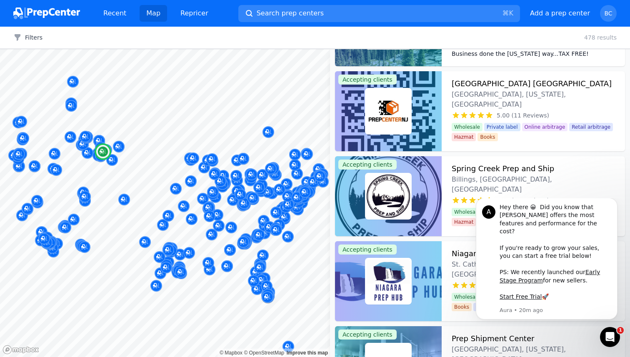
scroll to position [2620, 0]
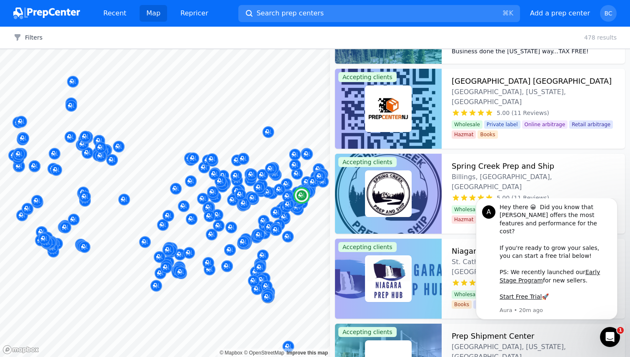
click at [416, 119] on div at bounding box center [388, 109] width 107 height 80
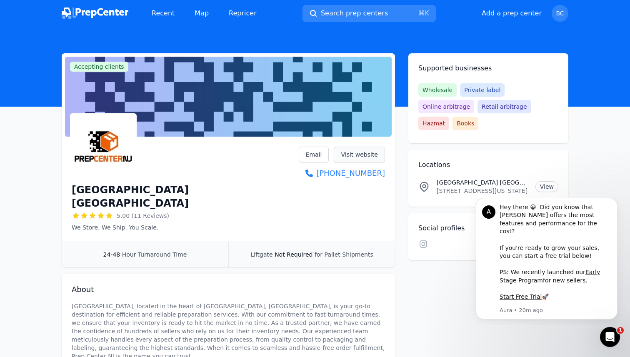
click at [353, 156] on link "Visit website" at bounding box center [359, 155] width 51 height 16
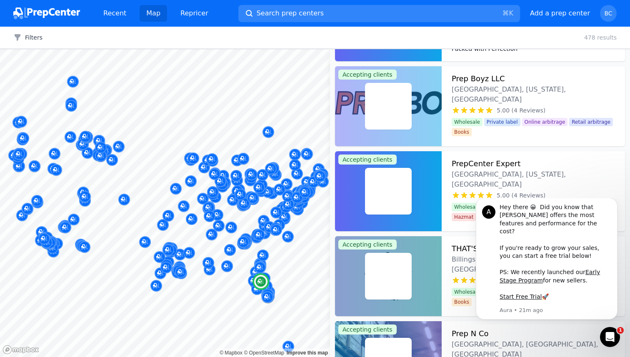
scroll to position [5644, 0]
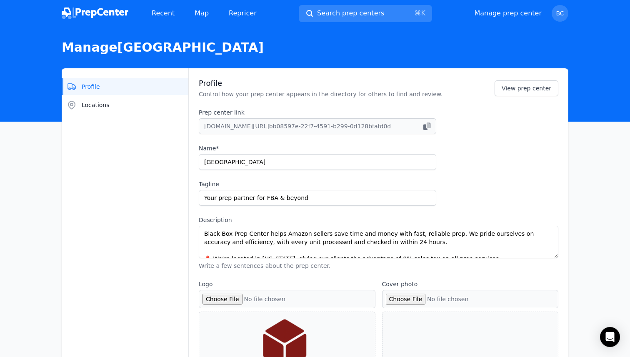
select select "24to48"
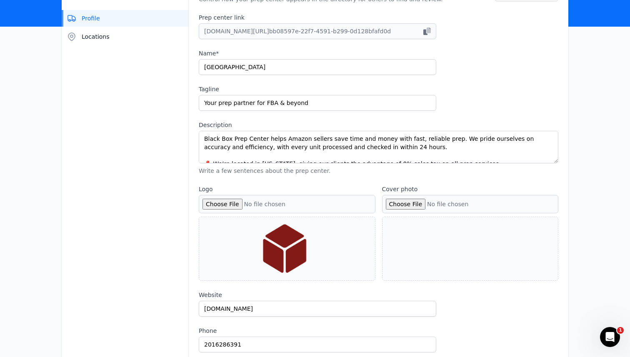
click at [417, 239] on div at bounding box center [470, 248] width 166 height 53
click at [406, 204] on input "Cover photo" at bounding box center [470, 204] width 177 height 18
type input "C:\fakepath\Untitled design.png"
click at [218, 294] on label "Website" at bounding box center [317, 295] width 237 height 8
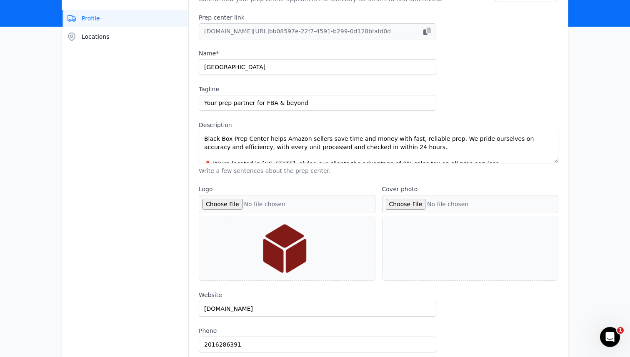
click at [218, 301] on input "dashboard.blackboxpreps.com" at bounding box center [317, 309] width 237 height 16
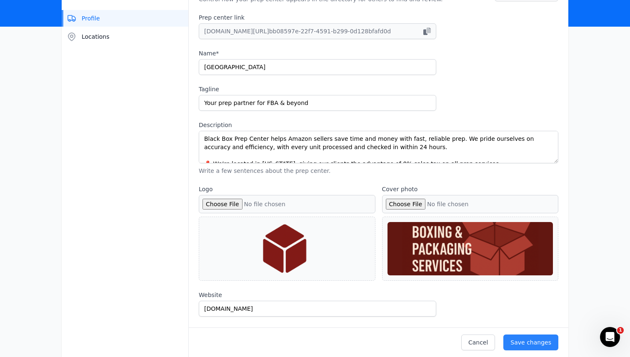
click at [419, 257] on div at bounding box center [470, 248] width 166 height 53
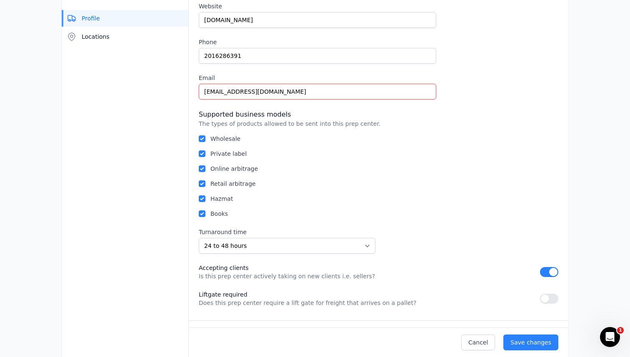
scroll to position [431, 0]
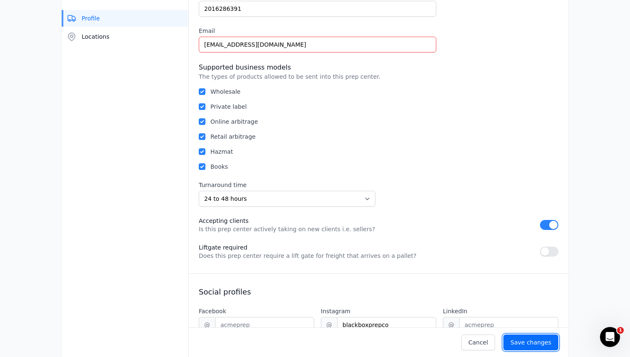
click at [527, 345] on div "Save changes" at bounding box center [530, 342] width 41 height 8
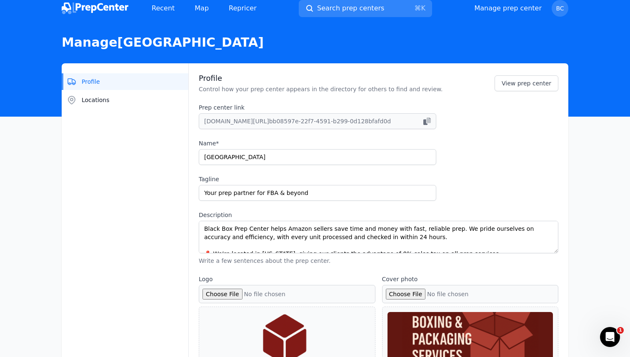
scroll to position [0, 0]
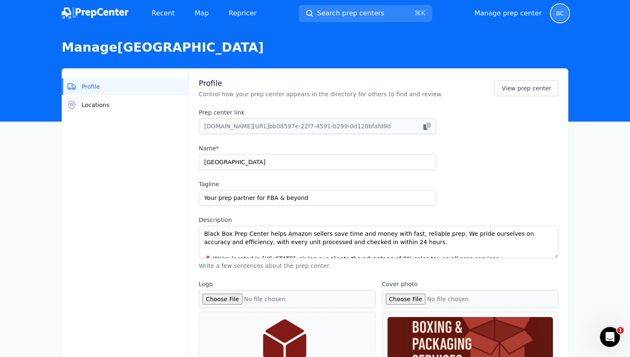
click at [565, 12] on span "BC" at bounding box center [559, 13] width 17 height 17
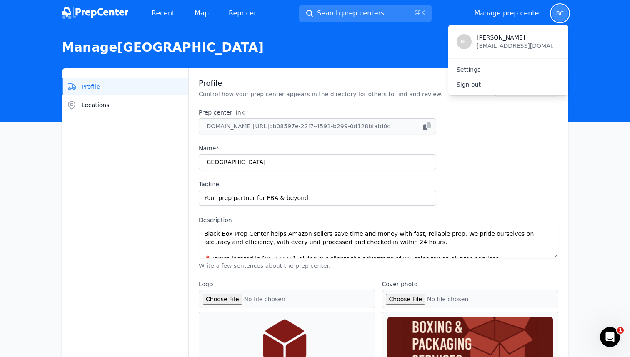
click at [565, 12] on span "BC" at bounding box center [559, 13] width 17 height 17
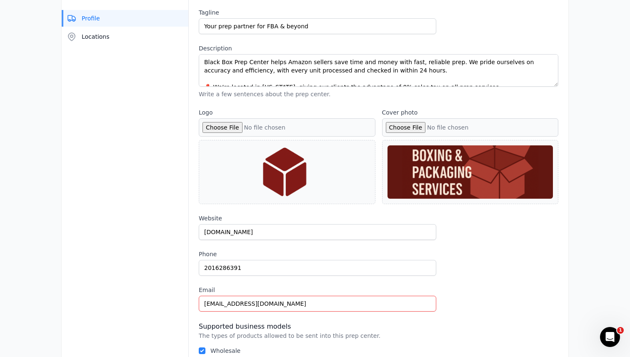
scroll to position [178, 0]
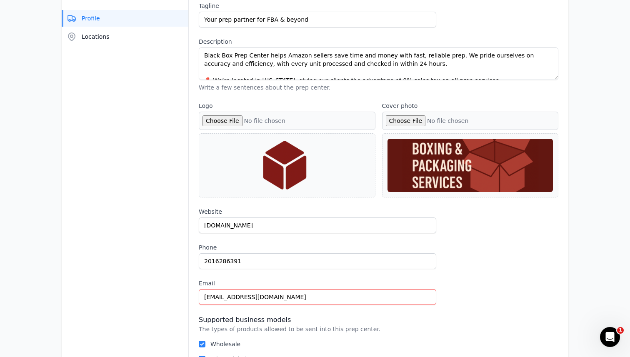
click at [457, 182] on div at bounding box center [470, 165] width 166 height 53
drag, startPoint x: 427, startPoint y: 151, endPoint x: 442, endPoint y: 140, distance: 17.9
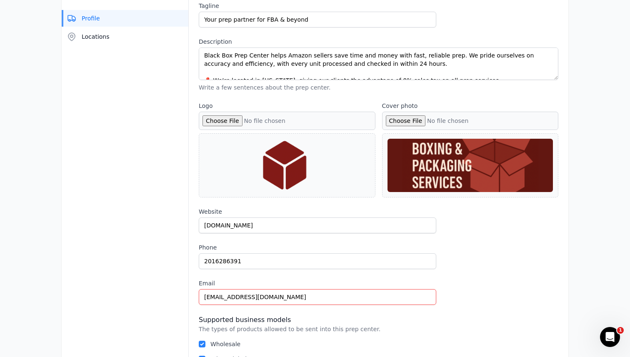
click at [442, 140] on div at bounding box center [470, 165] width 166 height 53
drag, startPoint x: 286, startPoint y: 158, endPoint x: 362, endPoint y: 159, distance: 75.4
click at [362, 159] on div at bounding box center [287, 165] width 166 height 53
click at [410, 158] on div at bounding box center [470, 165] width 166 height 53
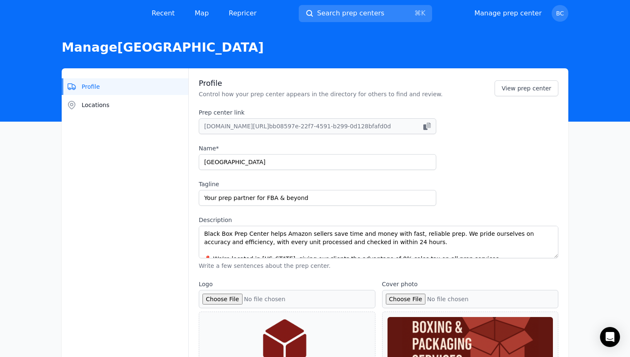
select select "24to48"
click at [530, 86] on link "View prep center" at bounding box center [526, 88] width 64 height 16
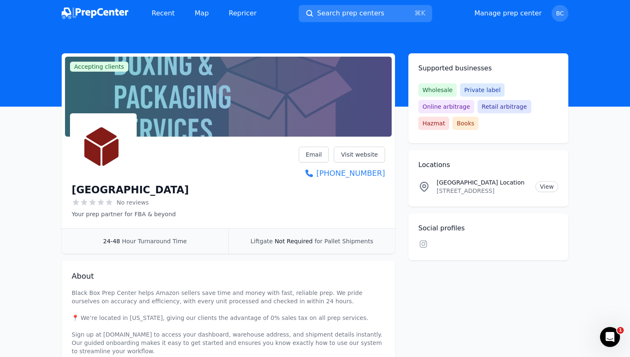
click at [270, 124] on div at bounding box center [228, 97] width 327 height 80
click at [103, 16] on img at bounding box center [95, 13] width 67 height 12
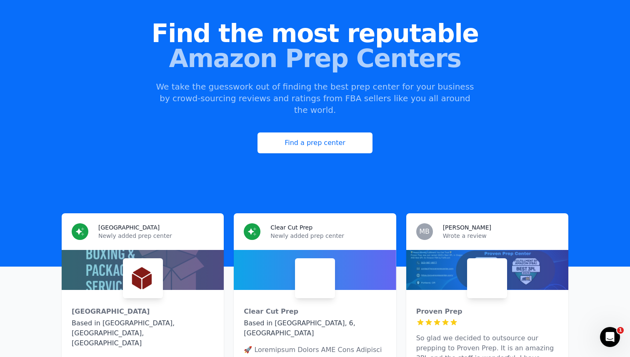
scroll to position [105, 0]
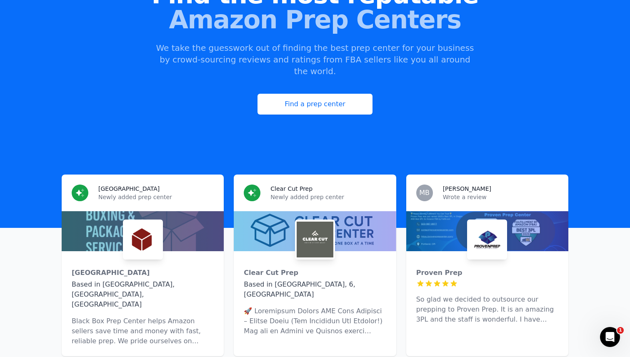
click at [272, 193] on p "Newly added prep center" at bounding box center [327, 197] width 115 height 8
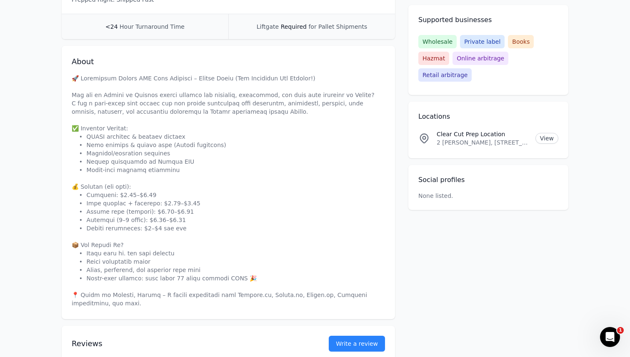
scroll to position [213, 0]
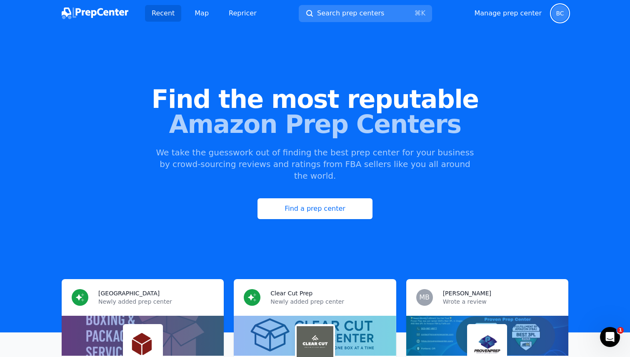
click at [557, 15] on span "BC" at bounding box center [560, 13] width 8 height 6
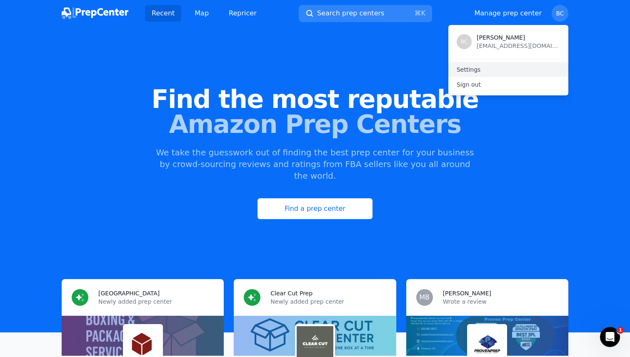
click at [522, 66] on link "Settings" at bounding box center [508, 69] width 120 height 15
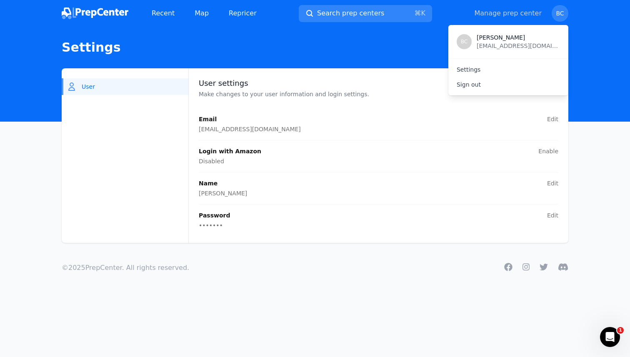
click at [497, 17] on link "Manage prep center" at bounding box center [507, 13] width 67 height 10
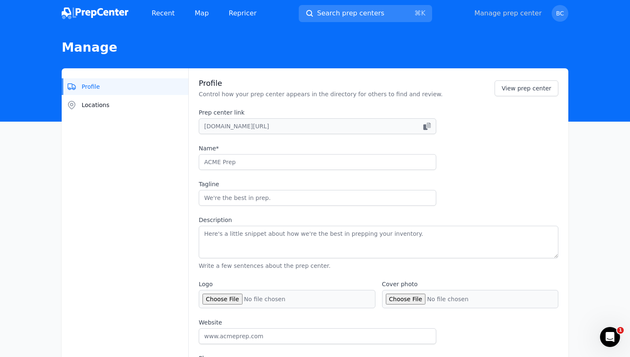
type input "Black Box Prep Center"
type input "Your prep partner for FBA & beyond"
type textarea "Black Box Prep Center helps Amazon sellers save time and money with fast, relia…"
type input "dashboard.blackboxpreps.com"
type input "2016286391"
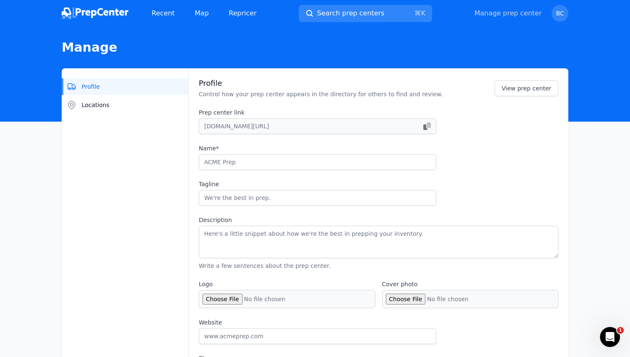
type input "blackboxprepcenter@gmail.com"
checkbox input "true"
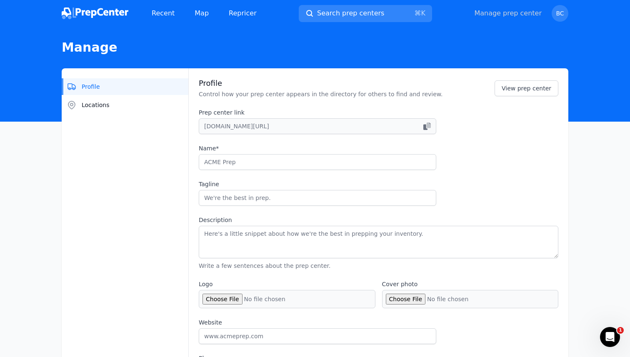
checkbox input "true"
select select "24to48"
type input "blackboxprepco"
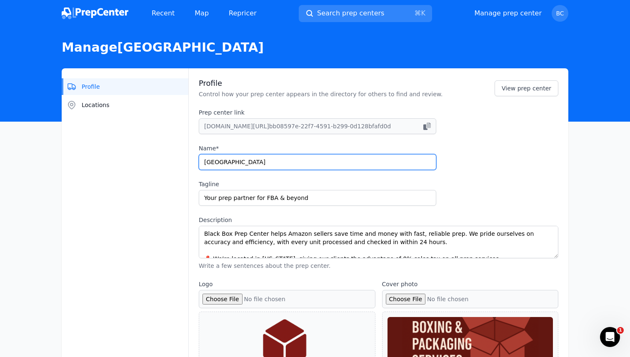
drag, startPoint x: 284, startPoint y: 165, endPoint x: 245, endPoint y: 165, distance: 40.0
click at [245, 165] on input "Black Box Prep Center" at bounding box center [317, 162] width 237 height 16
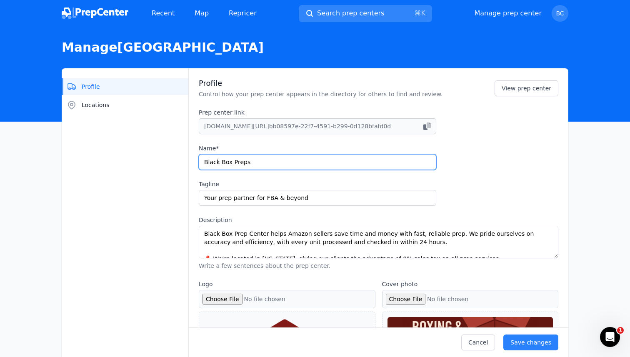
type input "Black Box Preps"
click at [536, 179] on div "Prep center link prepcenter.com/p/ bb08597e-22f7-4591-b299-0d128bfafd0d Name* B…" at bounding box center [378, 189] width 359 height 162
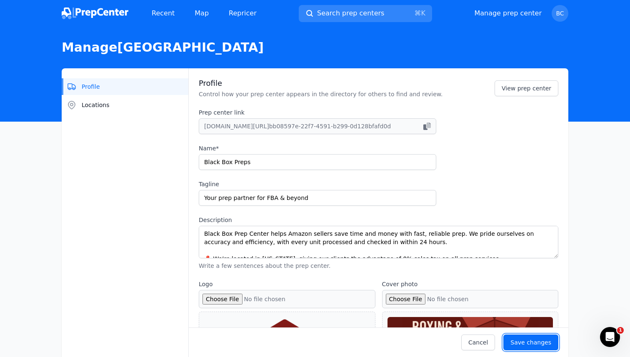
click at [527, 339] on div "Save changes" at bounding box center [530, 342] width 41 height 8
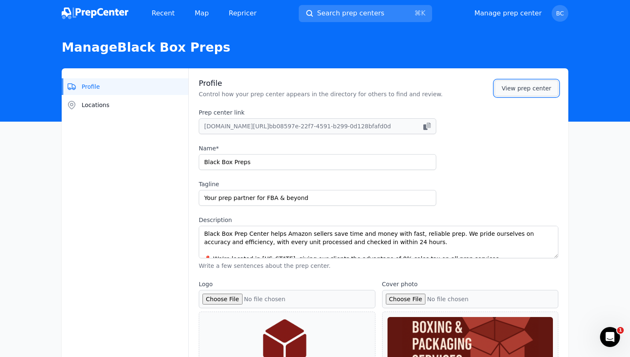
click at [524, 81] on link "View prep center" at bounding box center [526, 88] width 64 height 16
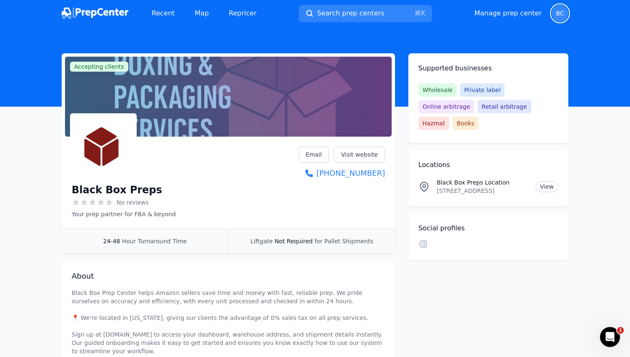
click at [562, 10] on span "BC" at bounding box center [560, 13] width 8 height 6
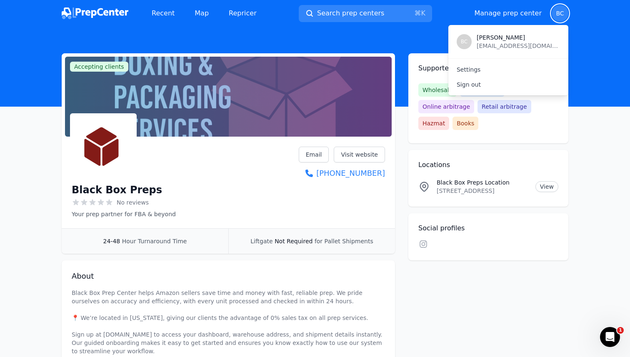
click at [487, 21] on div "Manage prep center Open user menu BC BC Besir Coban blackboxprepcenter@gmail.co…" at bounding box center [521, 13] width 94 height 17
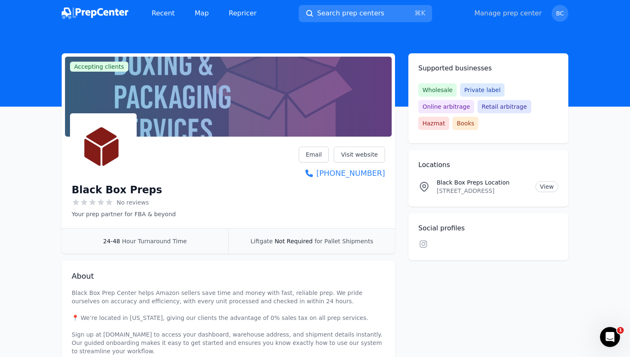
click at [487, 16] on link "Manage prep center" at bounding box center [507, 13] width 67 height 10
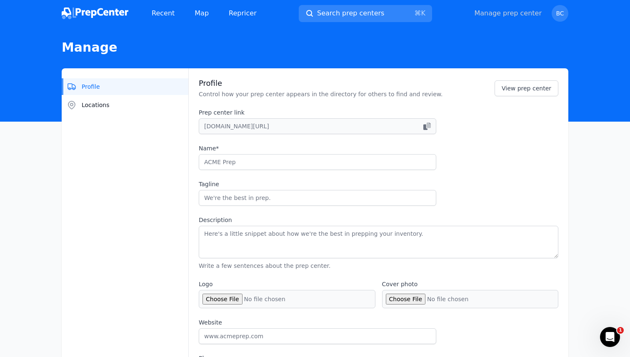
type input "Black Box Preps"
type input "Your prep partner for FBA & beyond"
type textarea "Black Box Prep Center helps Amazon sellers save time and money with fast, relia…"
type input "dashboard.blackboxpreps.com"
type input "2016286391"
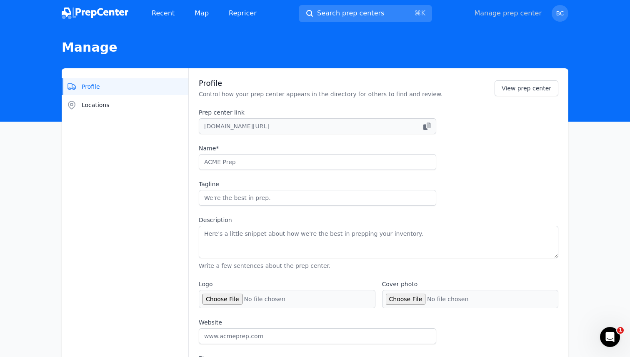
type input "blackboxprepcenter@gmail.com"
checkbox input "true"
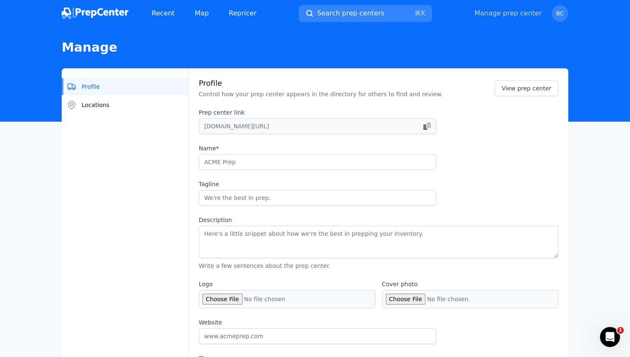
checkbox input "true"
select select "24to48"
type input "blackboxprepco"
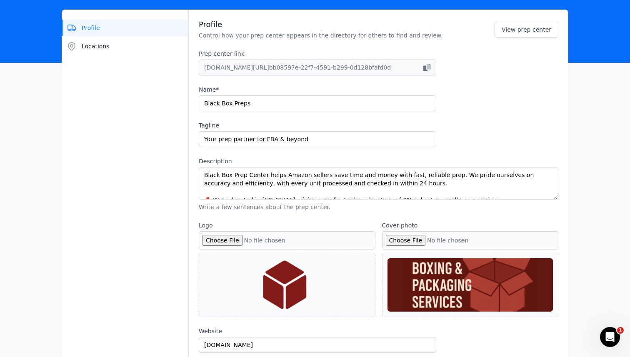
scroll to position [114, 0]
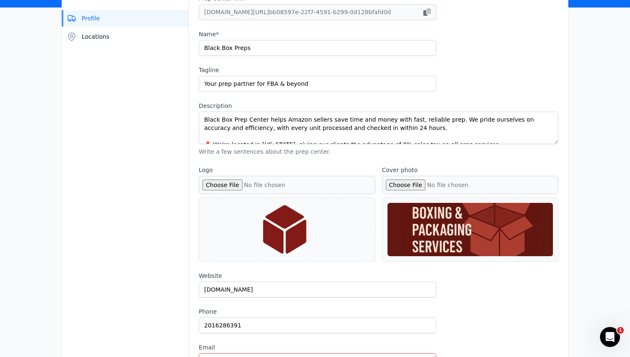
click at [278, 225] on div at bounding box center [287, 229] width 166 height 53
click at [235, 188] on input "Logo" at bounding box center [287, 185] width 177 height 18
type input "C:\fakepath\blackboxtransparentlogo.png"
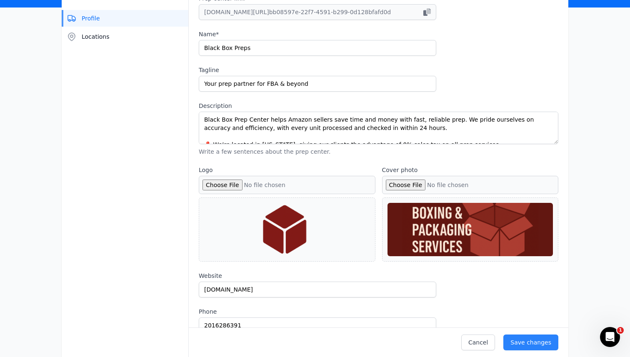
click at [294, 235] on div at bounding box center [287, 229] width 166 height 53
click at [324, 254] on div at bounding box center [287, 229] width 166 height 53
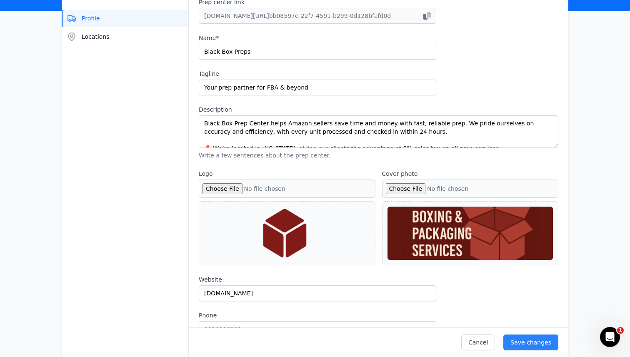
scroll to position [133, 0]
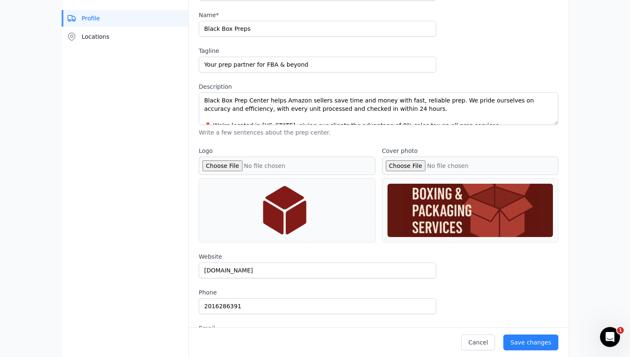
type input "C:\fakepath\Untitled design (1).png"
click at [419, 221] on div at bounding box center [470, 210] width 166 height 53
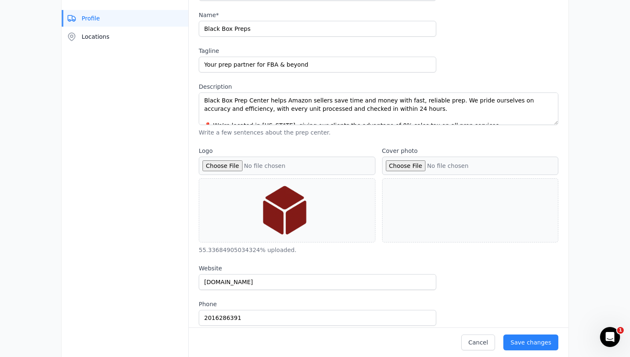
click at [408, 166] on input "Cover photo" at bounding box center [470, 166] width 177 height 18
click at [387, 164] on input "Cover photo" at bounding box center [470, 166] width 177 height 18
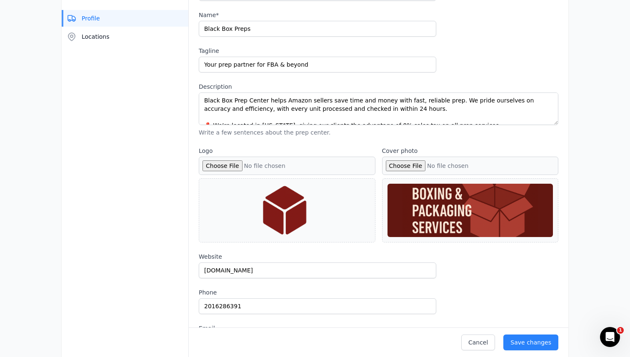
click at [414, 166] on input "Cover photo" at bounding box center [470, 166] width 177 height 18
type input "C:\fakepath\Untitled design (3).png"
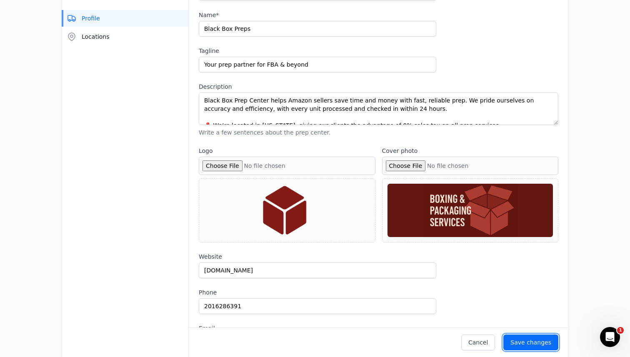
click at [512, 340] on button "Save changes" at bounding box center [530, 342] width 55 height 16
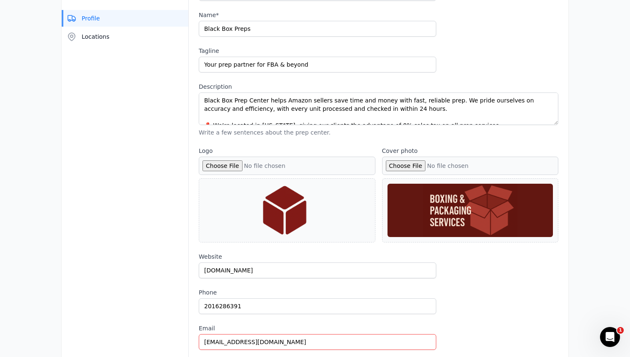
scroll to position [0, 0]
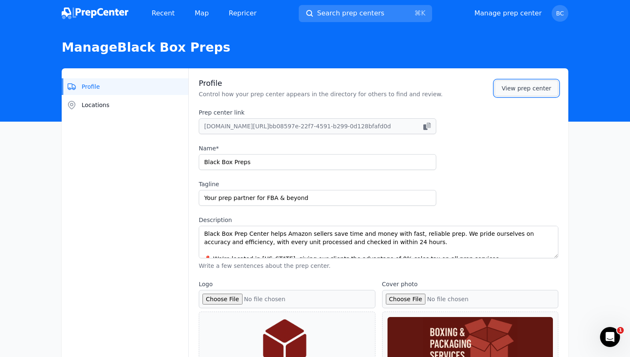
click at [506, 86] on link "View prep center" at bounding box center [526, 88] width 64 height 16
